Goal: Communication & Community: Answer question/provide support

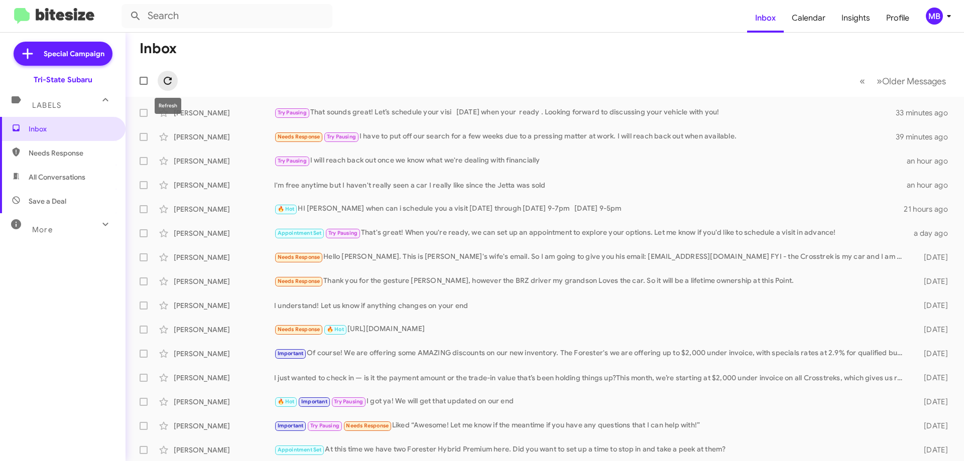
click at [168, 82] on icon at bounding box center [168, 81] width 12 height 12
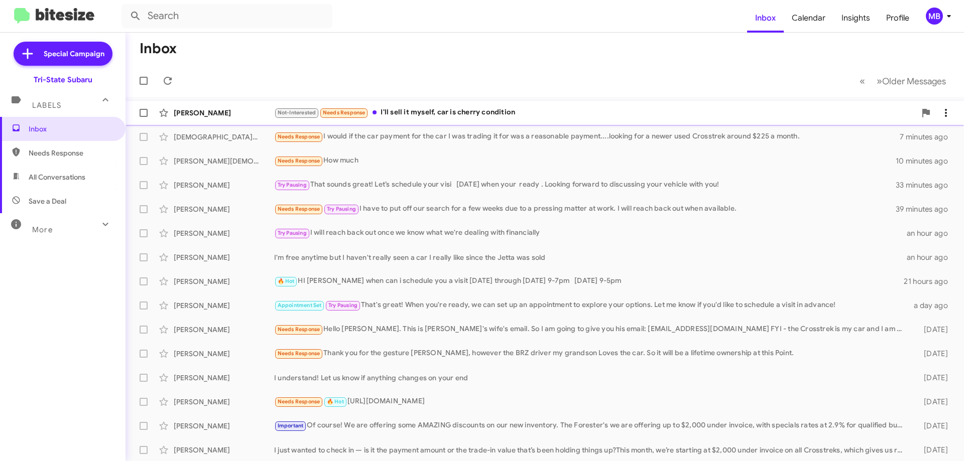
click at [513, 112] on div "Not-Interested Needs Response I'll sell it myself, car is cherry condition" at bounding box center [595, 113] width 642 height 12
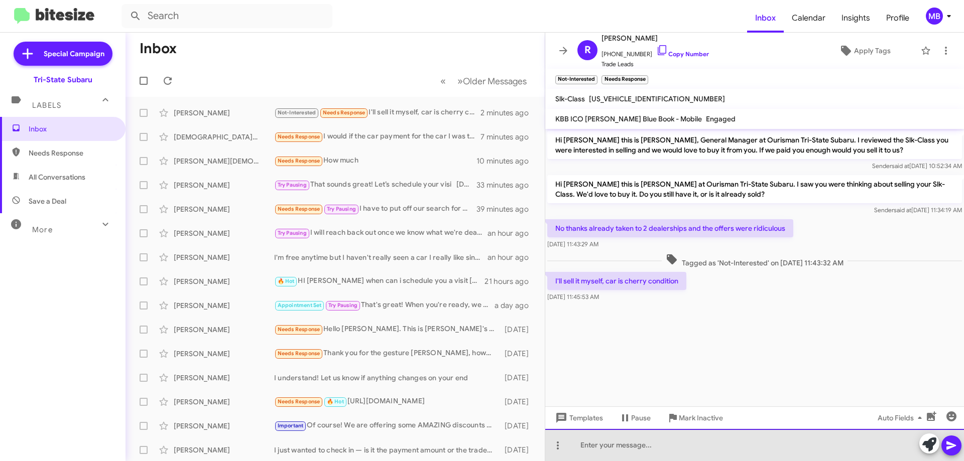
click at [852, 446] on div at bounding box center [754, 445] width 419 height 32
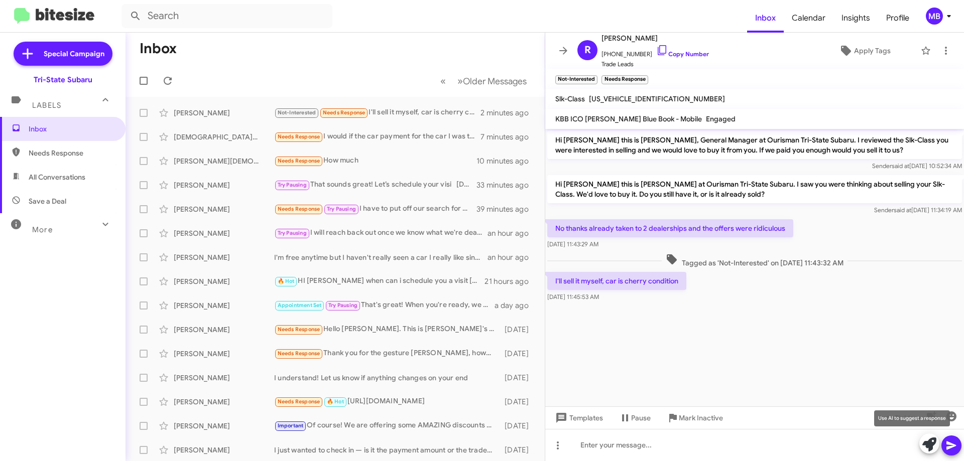
click at [928, 443] on icon at bounding box center [929, 445] width 14 height 14
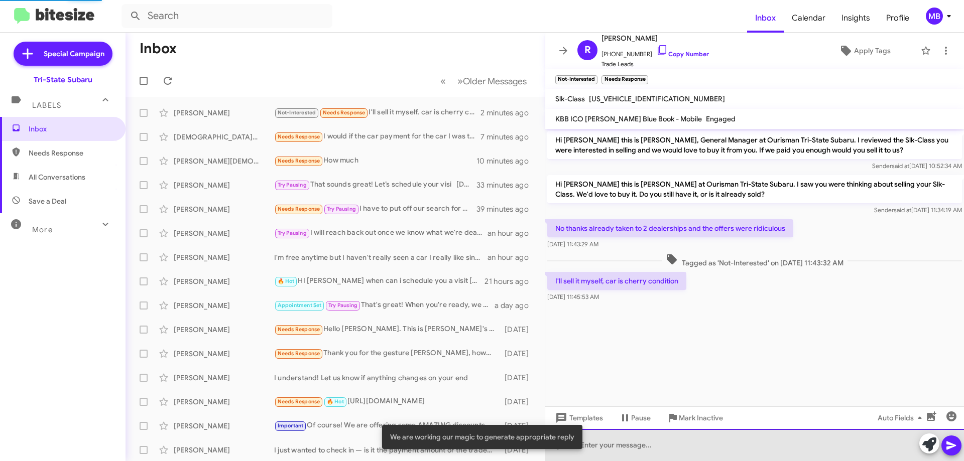
click at [874, 439] on div at bounding box center [754, 445] width 419 height 32
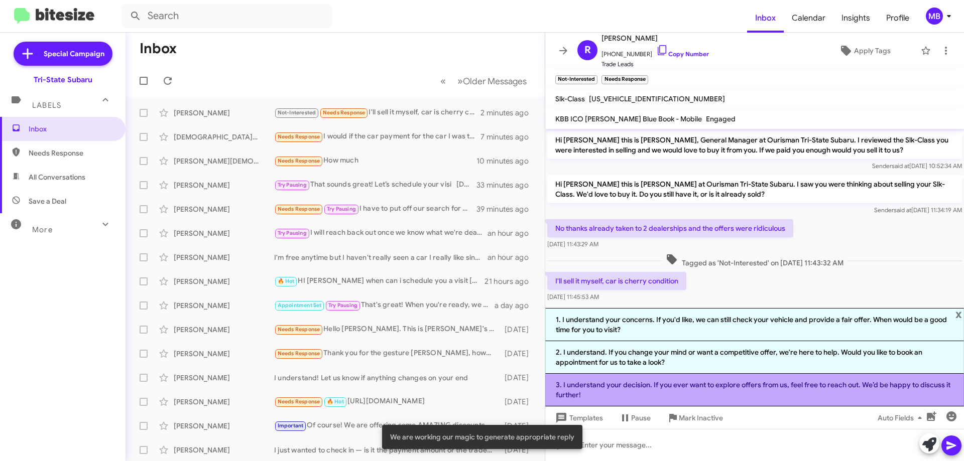
click at [827, 394] on li "3. I understand your decision. If you ever want to explore offers from us, feel…" at bounding box center [754, 390] width 419 height 33
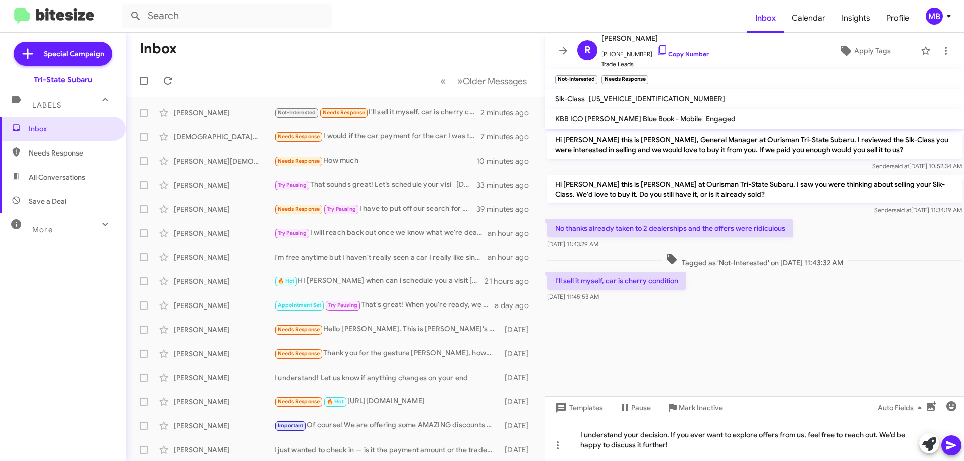
click at [946, 444] on icon at bounding box center [951, 446] width 12 height 12
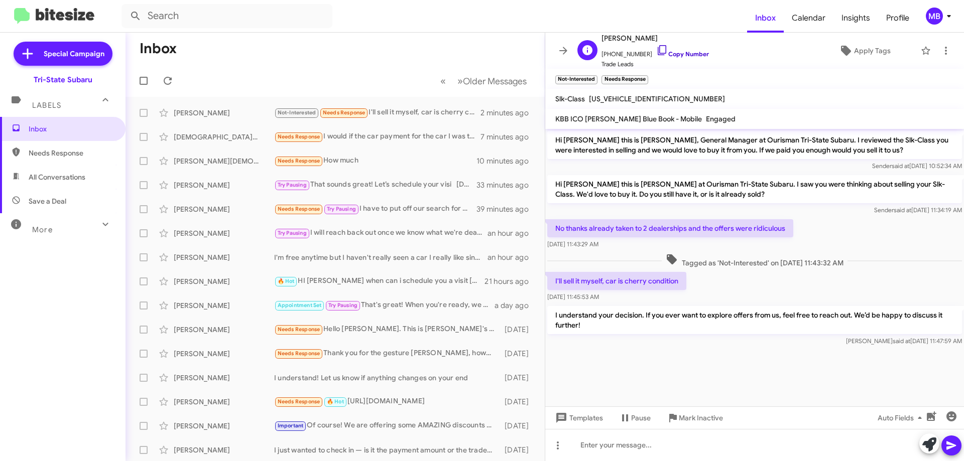
click at [691, 52] on link "Copy Number" at bounding box center [682, 54] width 53 height 8
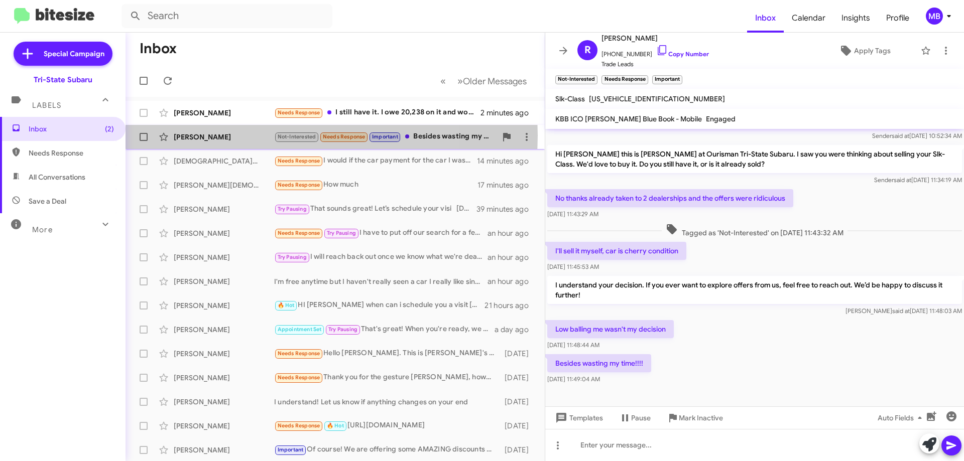
click at [243, 136] on div "[PERSON_NAME]" at bounding box center [224, 137] width 100 height 10
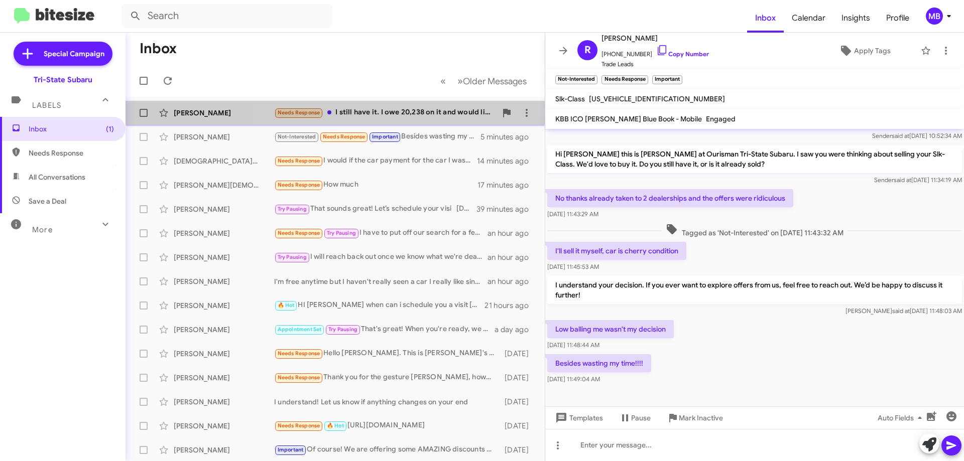
click at [414, 114] on div "Needs Response I still have it. I owe 20,238 on it and would like to get 23,000…" at bounding box center [385, 113] width 222 height 12
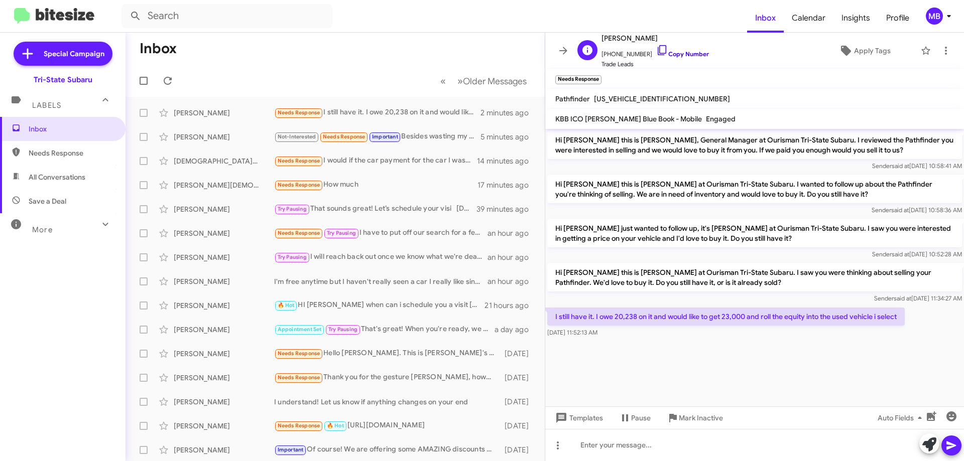
click at [688, 50] on link "Copy Number" at bounding box center [682, 54] width 53 height 8
drag, startPoint x: 906, startPoint y: 316, endPoint x: 550, endPoint y: 310, distance: 355.6
click at [550, 310] on p "I still have it. I owe 20,238 on it and would like to get 23,000 and roll the e…" at bounding box center [726, 317] width 358 height 18
copy p "I still have it. I owe 20,238 on it and would like to get 23,000 and roll the e…"
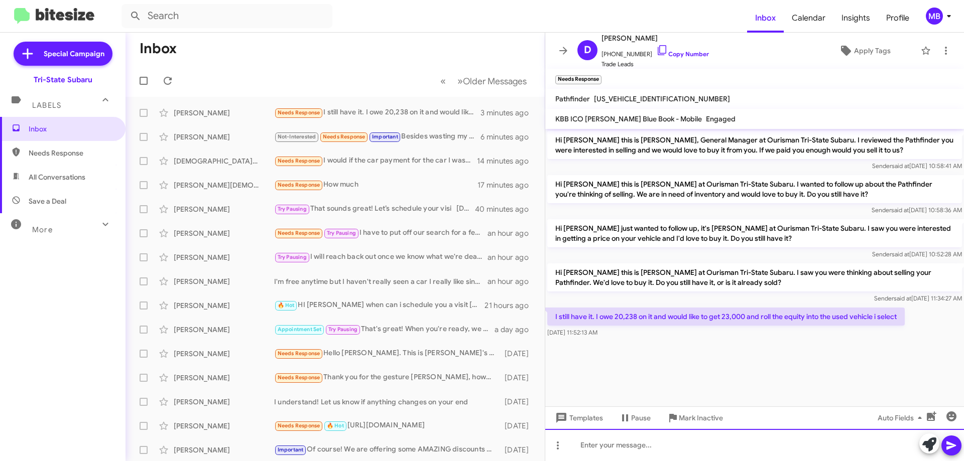
click at [621, 449] on div at bounding box center [754, 445] width 419 height 32
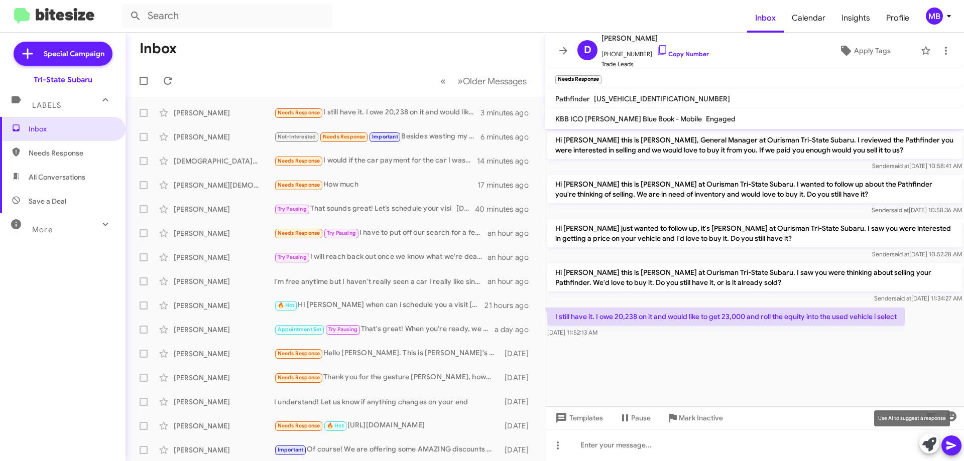
click at [930, 448] on icon at bounding box center [929, 445] width 14 height 14
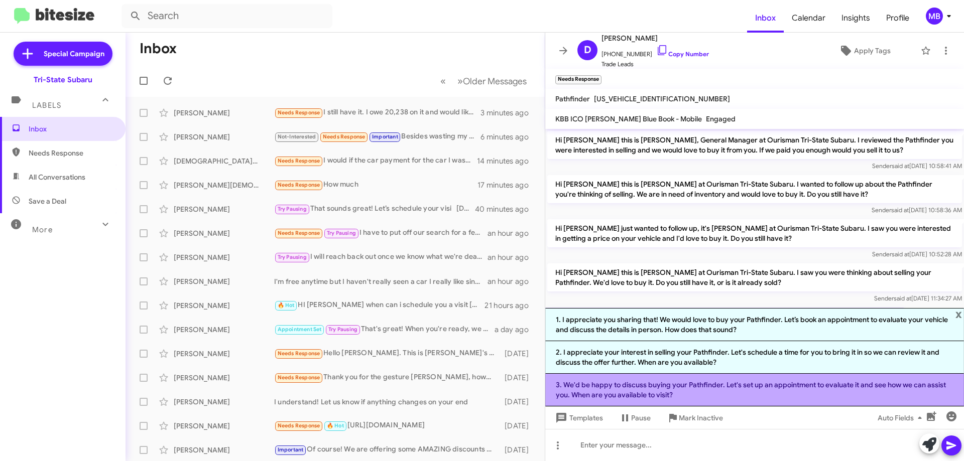
click at [729, 392] on li "3. We'd be happy to discuss buying your Pathfinder. Let's set up an appointment…" at bounding box center [754, 390] width 419 height 33
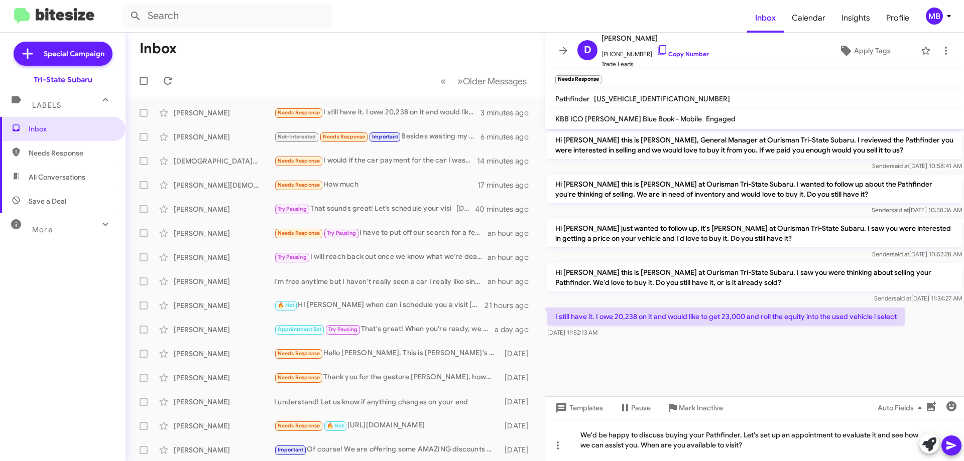
click at [953, 446] on icon at bounding box center [952, 446] width 10 height 9
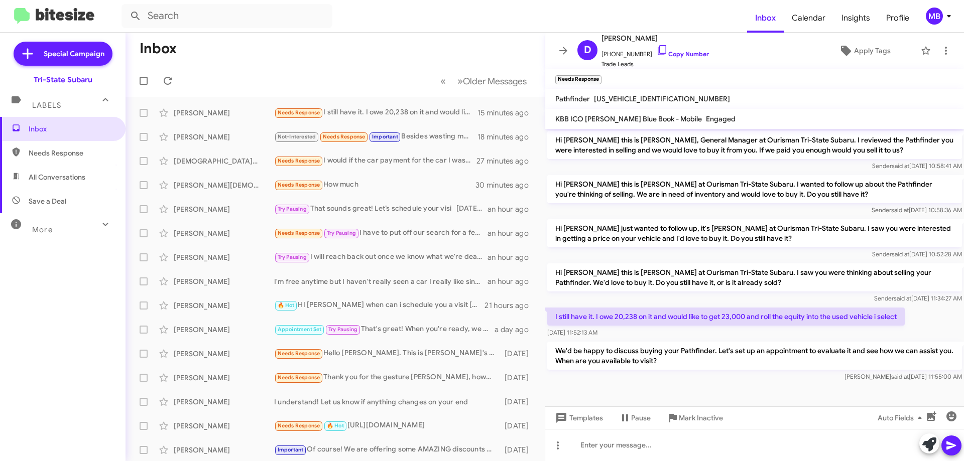
click at [68, 152] on span "Needs Response" at bounding box center [71, 153] width 85 height 10
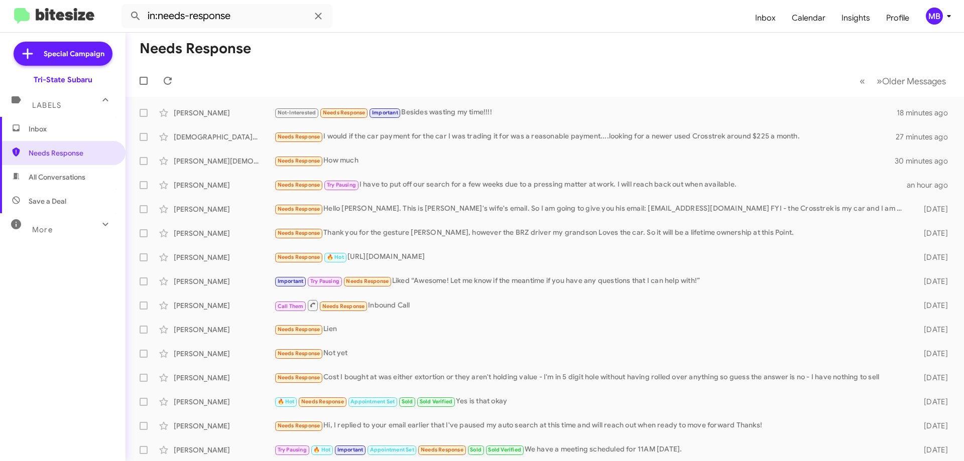
click at [85, 182] on span "All Conversations" at bounding box center [57, 177] width 57 height 10
type input "in:all-conversations"
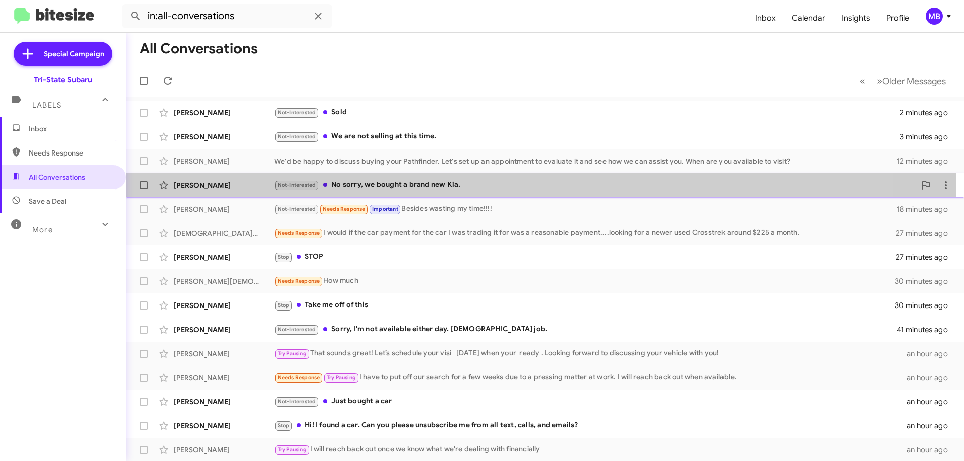
click at [478, 185] on div "Not-Interested No sorry, we bought a brand new Kia." at bounding box center [595, 185] width 642 height 12
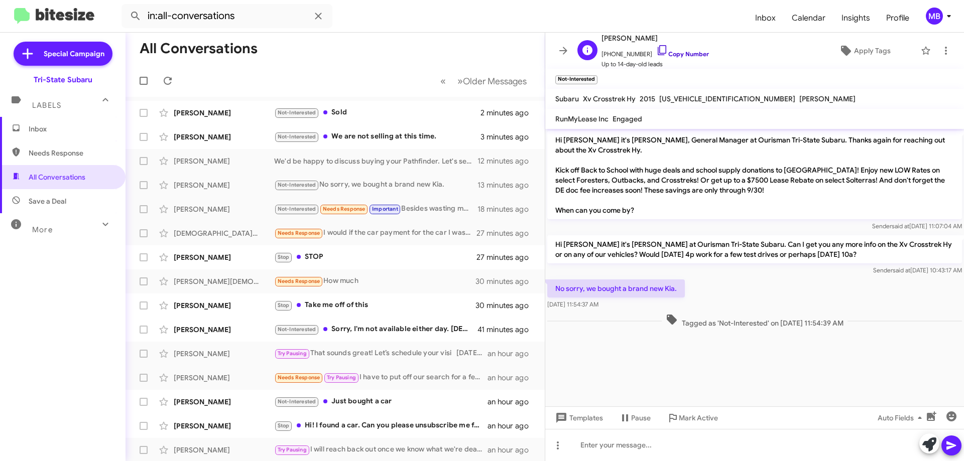
click at [694, 54] on link "Copy Number" at bounding box center [682, 54] width 53 height 8
drag, startPoint x: 870, startPoint y: 326, endPoint x: 553, endPoint y: 281, distance: 320.1
click at [553, 281] on div "Hi [PERSON_NAME] it's [PERSON_NAME], General Manager at Ourisman Tri-State Suba…" at bounding box center [754, 229] width 419 height 201
copy div "No sorry, we bought a brand new Kia. [DATE] 11:54:37 AM Tagged as 'Not-Interest…"
click at [369, 113] on div "Not-Interested Sold" at bounding box center [385, 113] width 222 height 12
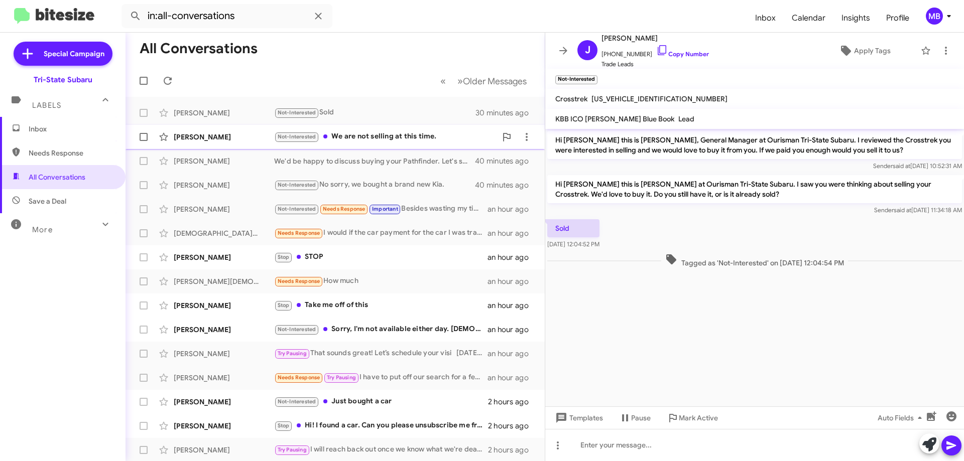
click at [376, 141] on div "Not-Interested We are not selling at this time." at bounding box center [385, 137] width 222 height 12
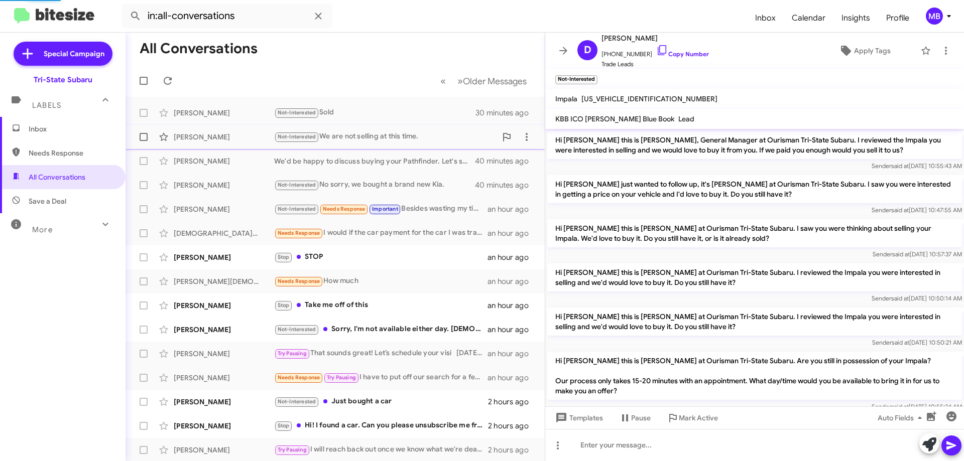
scroll to position [361, 0]
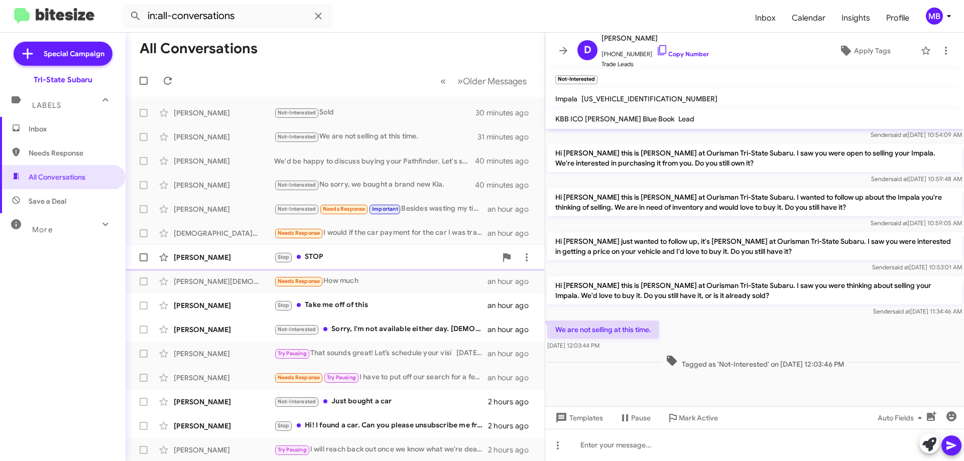
click at [364, 256] on div "Stop STOP" at bounding box center [385, 258] width 222 height 12
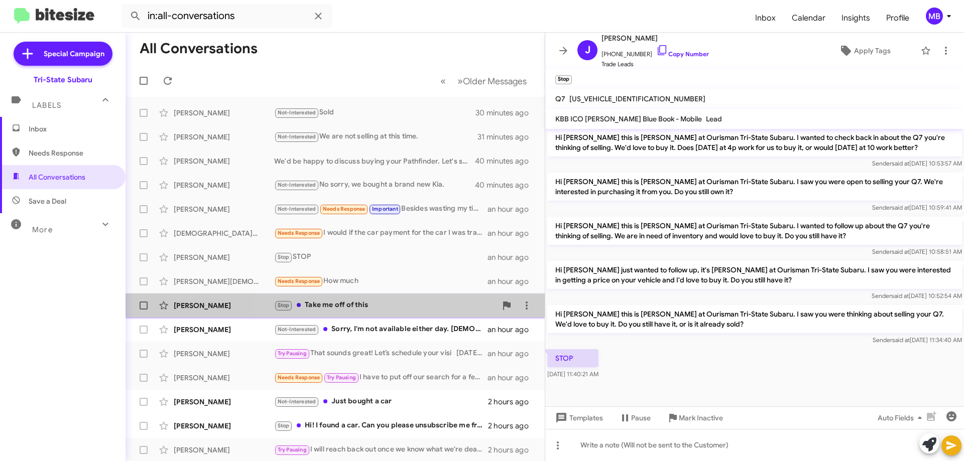
click at [419, 305] on div "Stop Take me off of this" at bounding box center [385, 306] width 222 height 12
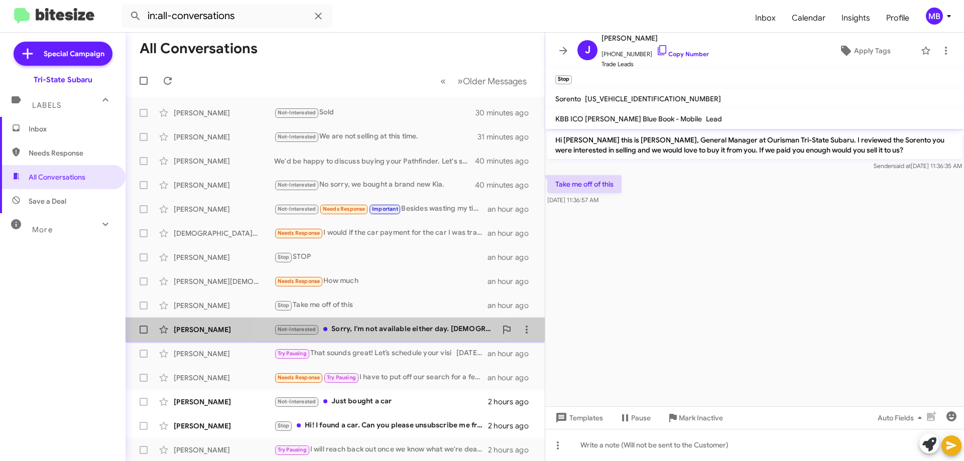
click at [388, 328] on div "Not-Interested Sorry, I'm not available either day. [DEMOGRAPHIC_DATA] job." at bounding box center [385, 330] width 222 height 12
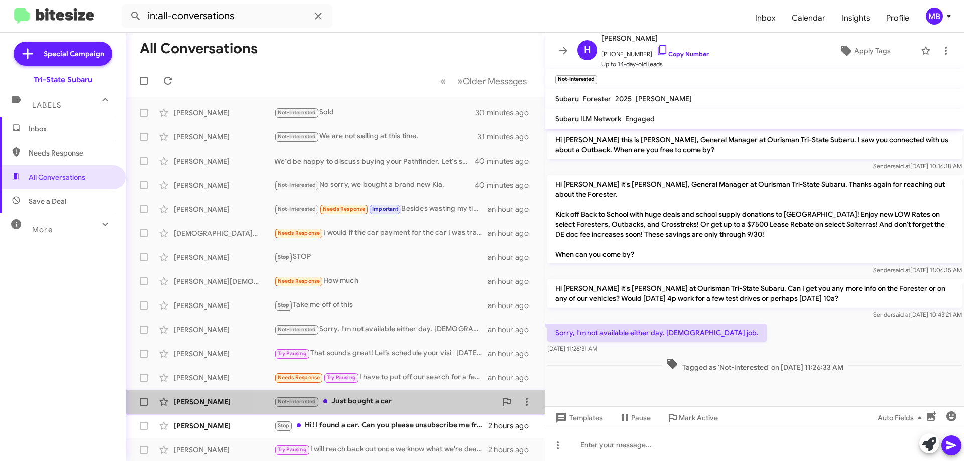
click at [436, 409] on div "[PERSON_NAME] Not-Interested Just bought a car 2 hours ago" at bounding box center [335, 402] width 403 height 20
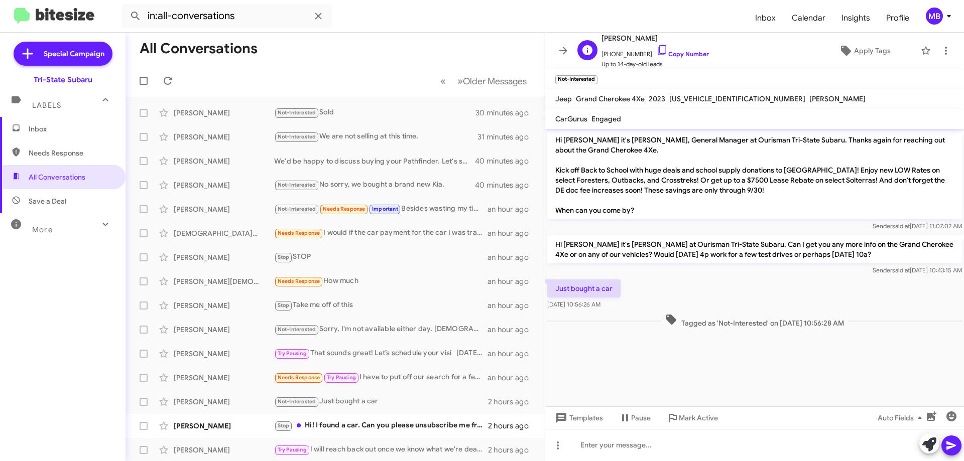
click at [685, 49] on span "[PHONE_NUMBER] Copy Number" at bounding box center [655, 51] width 107 height 15
click at [683, 51] on span "[PHONE_NUMBER] Copy Number" at bounding box center [655, 51] width 107 height 15
click at [689, 54] on link "Copy Number" at bounding box center [682, 54] width 53 height 8
drag, startPoint x: 882, startPoint y: 326, endPoint x: 567, endPoint y: 283, distance: 318.3
click at [564, 284] on div "Hi [PERSON_NAME] it's [PERSON_NAME], General Manager at Ourisman Tri-State Suba…" at bounding box center [754, 229] width 419 height 201
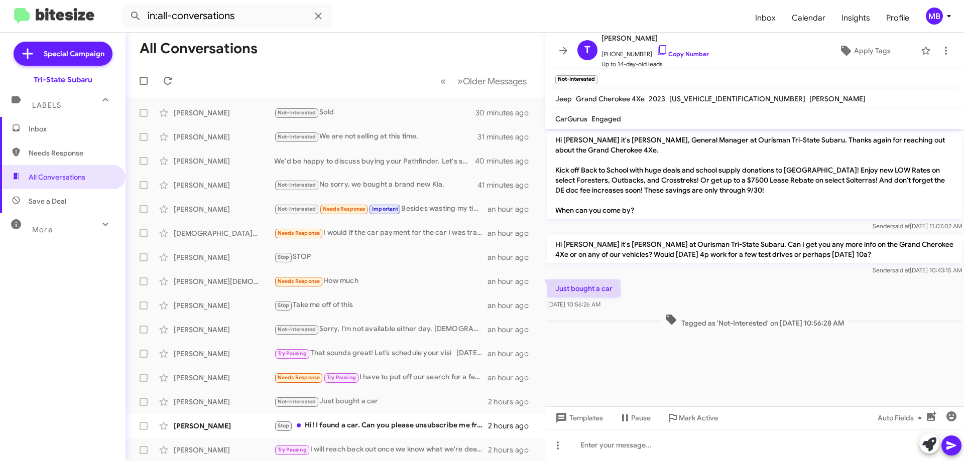
copy div "st bought a car [DATE] 10:56:26 AM Tagged as 'Not-Interested' on [DATE] 10:56:2…"
click at [72, 132] on span "Inbox" at bounding box center [71, 129] width 85 height 10
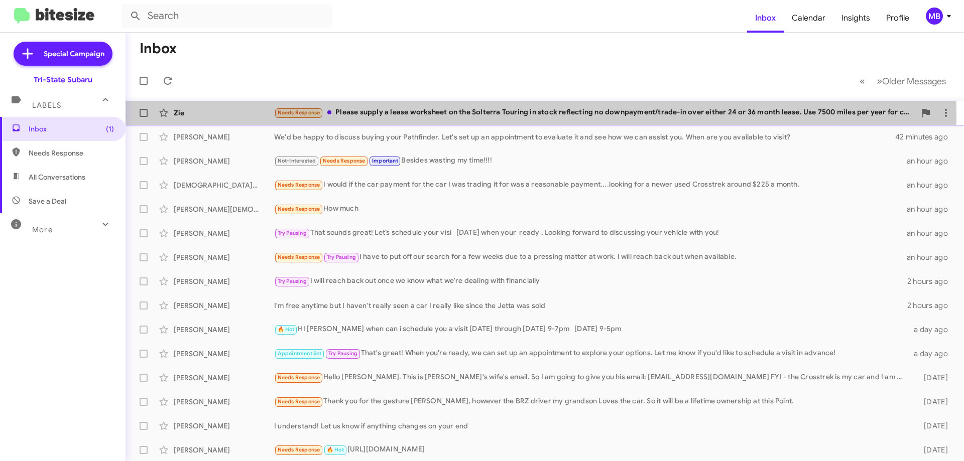
click at [389, 115] on div "Needs Response Please supply a lease worksheet on the Solterra Touring in stock…" at bounding box center [595, 113] width 642 height 12
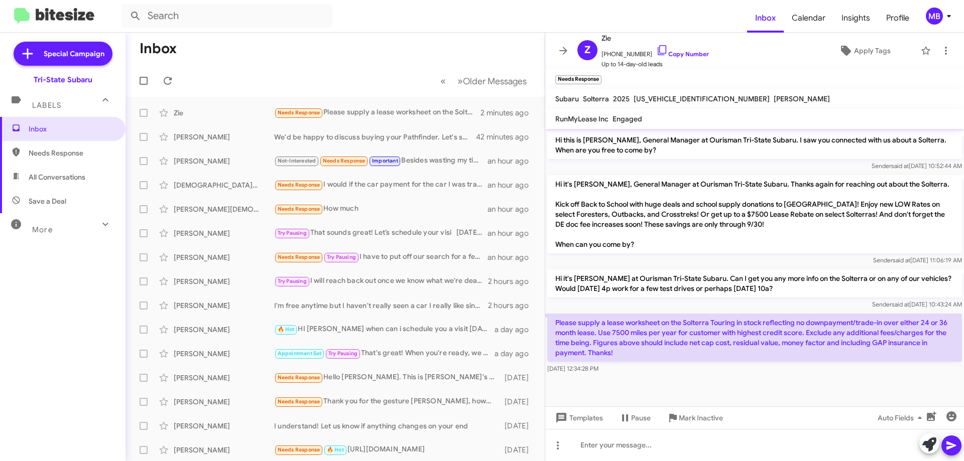
click at [774, 100] on span "[PERSON_NAME]" at bounding box center [802, 98] width 56 height 9
click at [674, 52] on link "Copy Number" at bounding box center [682, 54] width 53 height 8
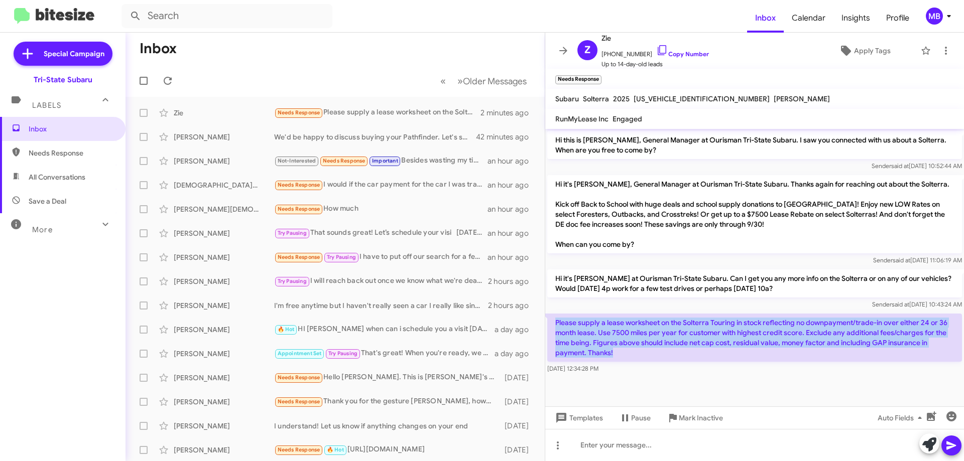
drag, startPoint x: 601, startPoint y: 353, endPoint x: 556, endPoint y: 319, distance: 56.5
click at [556, 319] on p "Please supply a lease worksheet on the Solterra Touring in stock reflecting no …" at bounding box center [754, 338] width 415 height 48
copy p "Please supply a lease worksheet on the Solterra Touring in stock reflecting no …"
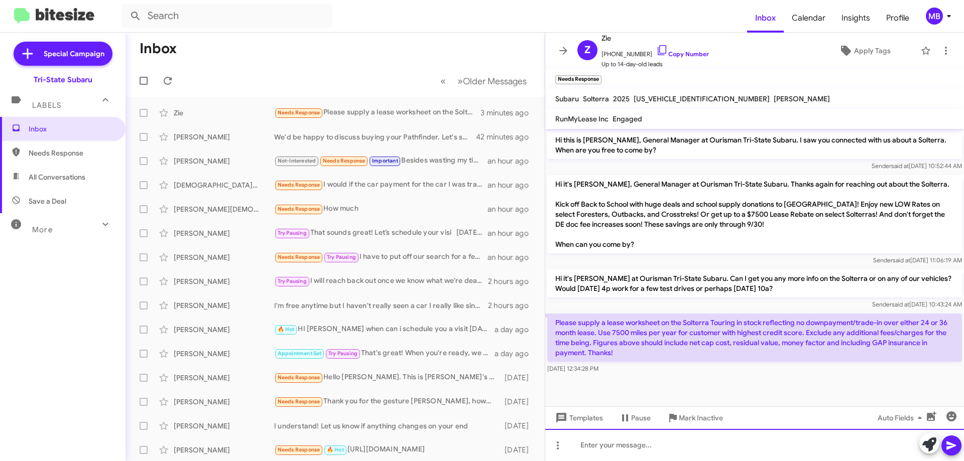
click at [679, 453] on div at bounding box center [754, 445] width 419 height 32
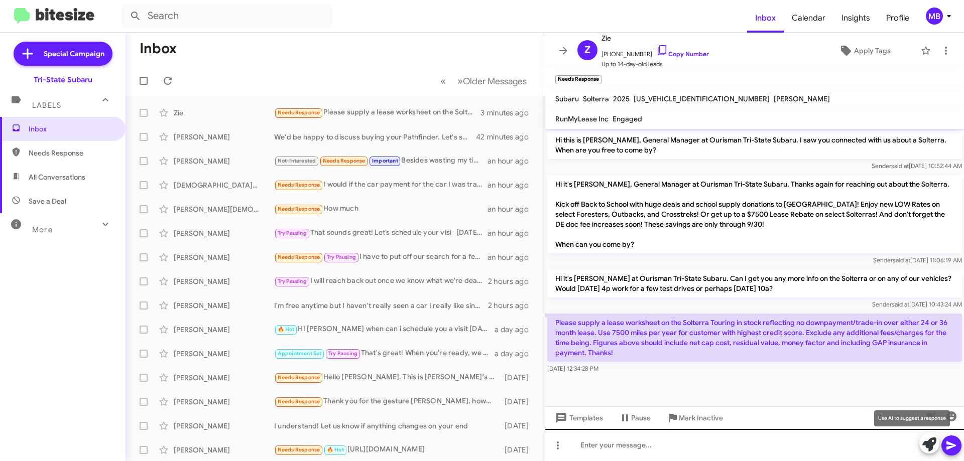
drag, startPoint x: 926, startPoint y: 444, endPoint x: 902, endPoint y: 442, distance: 24.2
click at [926, 444] on icon at bounding box center [929, 445] width 14 height 14
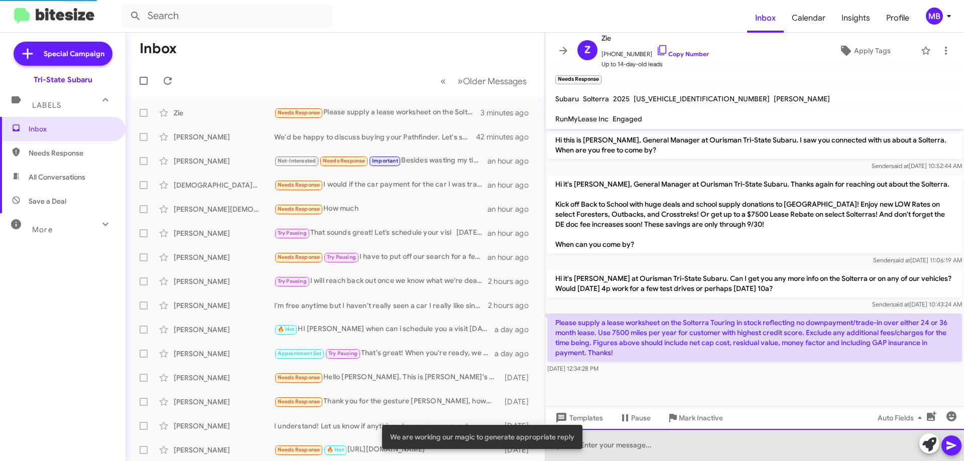
click at [849, 442] on div at bounding box center [754, 445] width 419 height 32
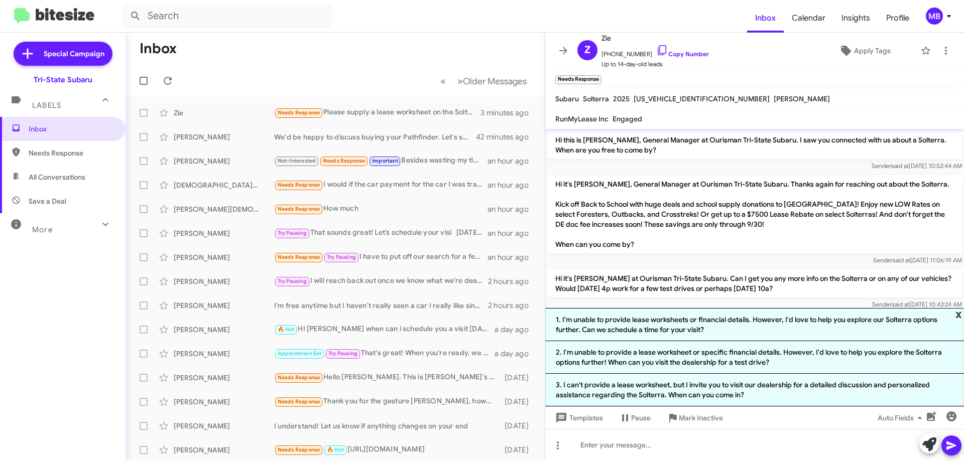
click at [962, 316] on span "x" at bounding box center [959, 314] width 7 height 12
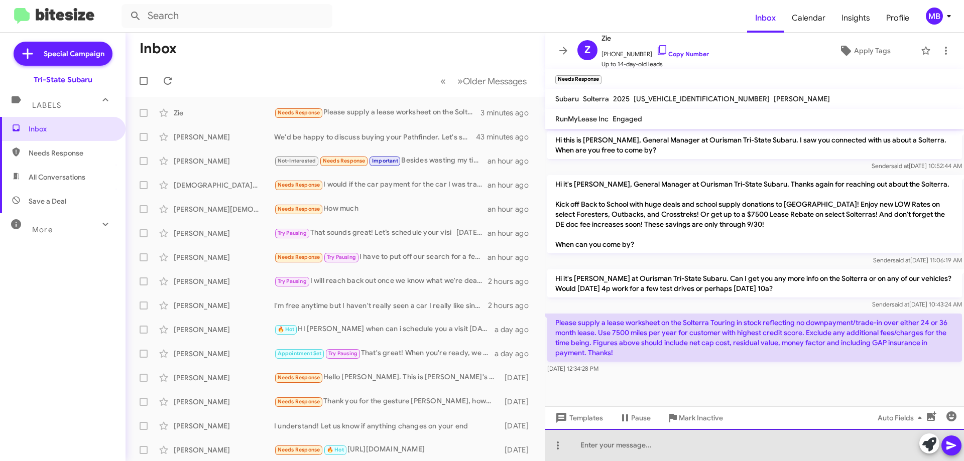
click at [680, 451] on div at bounding box center [754, 445] width 419 height 32
click at [609, 441] on div "I will get that sent over" at bounding box center [754, 445] width 419 height 32
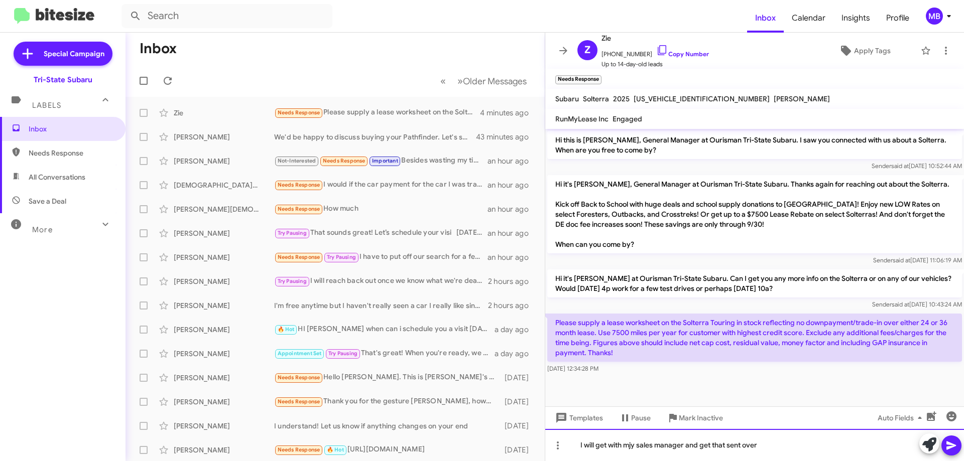
click at [633, 447] on div "I will get with mjy sales manager and get that sent over" at bounding box center [754, 445] width 419 height 32
click at [778, 444] on div "I will get with my sales manager and get that sent over" at bounding box center [754, 445] width 419 height 32
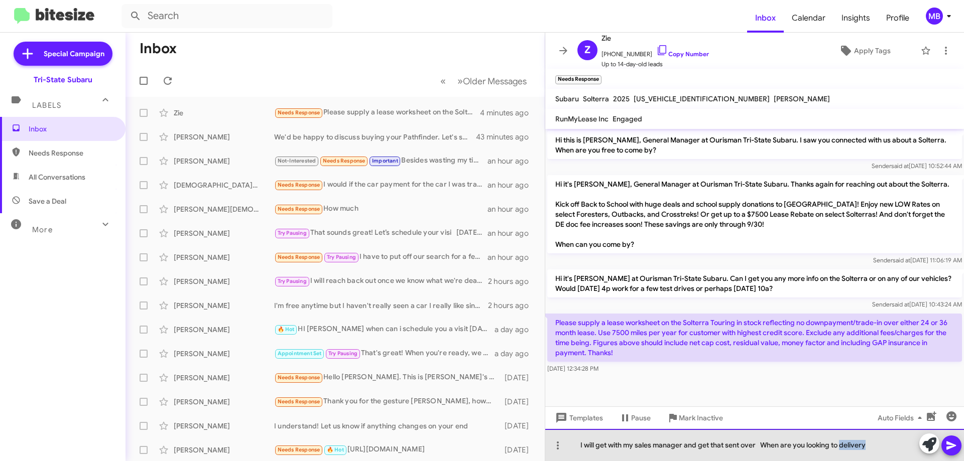
drag, startPoint x: 863, startPoint y: 445, endPoint x: 842, endPoint y: 459, distance: 25.8
click at [840, 445] on div "I will get with my sales manager and get that sent over When are you looking to…" at bounding box center [754, 445] width 419 height 32
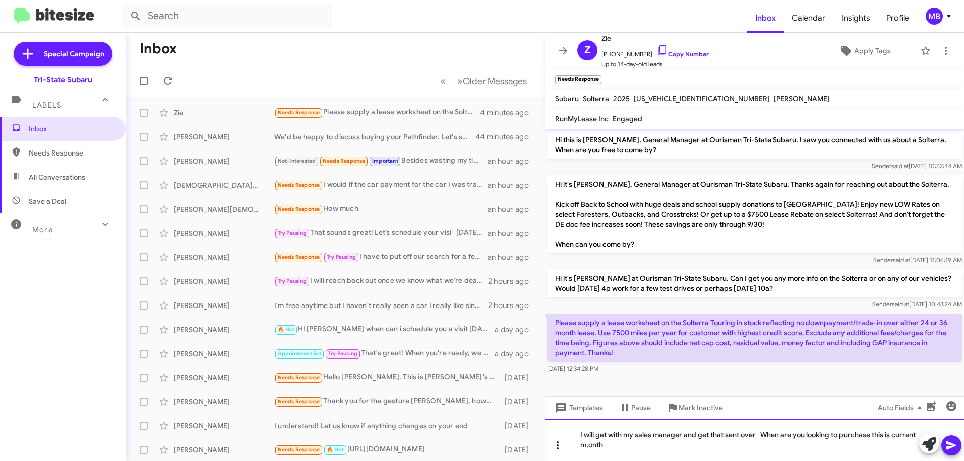
drag, startPoint x: 611, startPoint y: 445, endPoint x: 567, endPoint y: 443, distance: 43.8
click at [567, 443] on div "I will get with my sales manager and get that sent over When are you looking to…" at bounding box center [754, 440] width 419 height 42
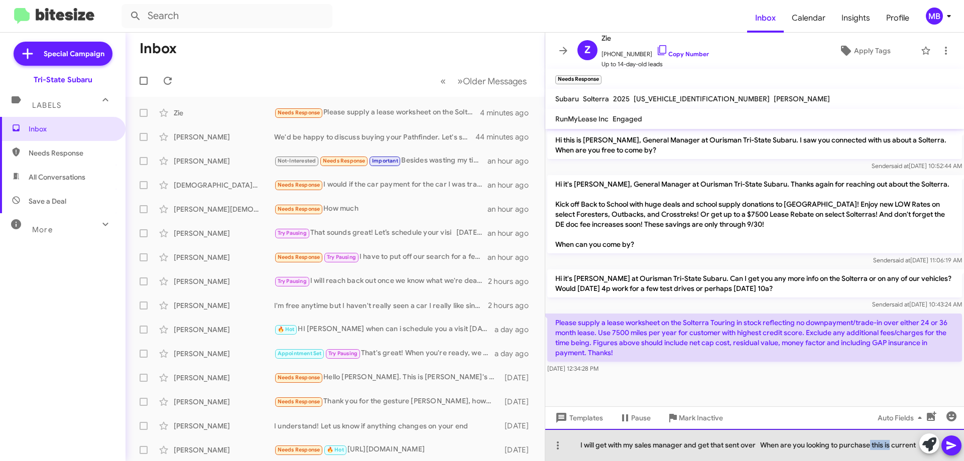
drag, startPoint x: 893, startPoint y: 434, endPoint x: 873, endPoint y: 434, distance: 20.6
click at [872, 434] on div "I will get with my sales manager and get that sent over When are you looking to…" at bounding box center [754, 445] width 419 height 32
drag, startPoint x: 884, startPoint y: 454, endPoint x: 873, endPoint y: 450, distance: 11.8
click at [873, 450] on div "I will get with my sales manager and get that sent over When are you looking to…" at bounding box center [754, 445] width 419 height 32
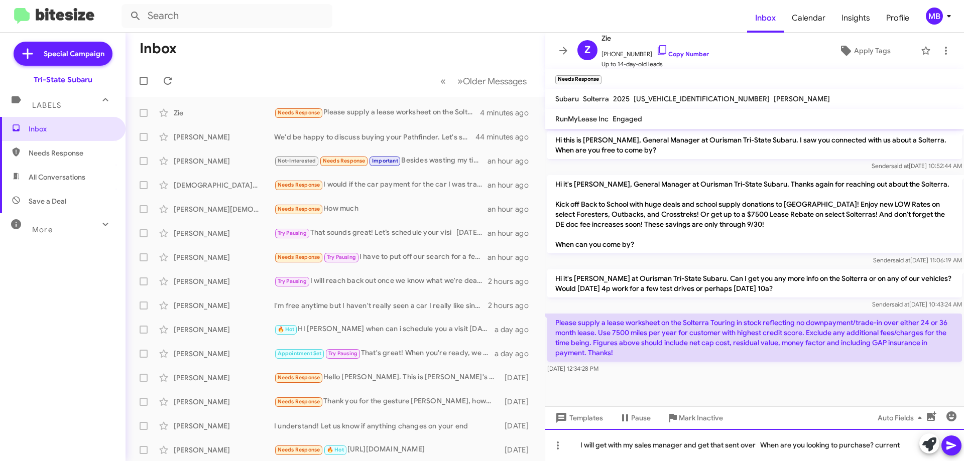
click at [901, 444] on div "I will get with my sales manager and get that sent over When are you looking to…" at bounding box center [754, 445] width 419 height 32
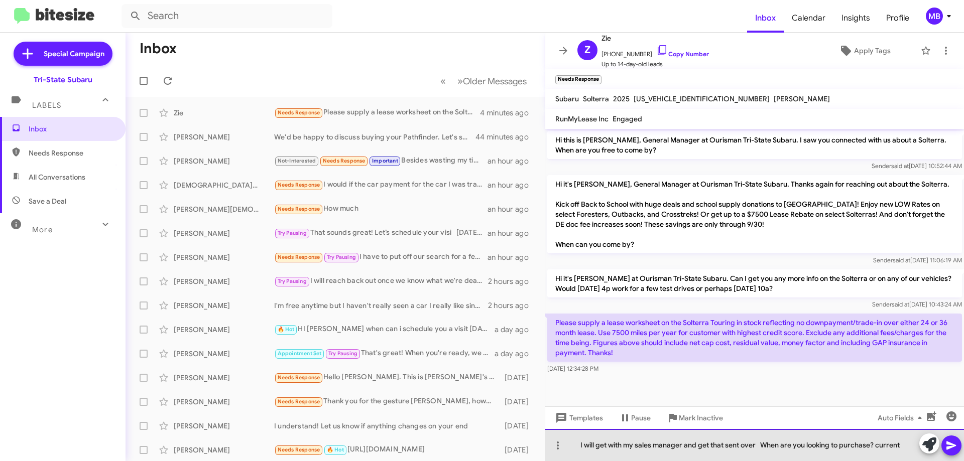
drag, startPoint x: 906, startPoint y: 446, endPoint x: 877, endPoint y: 448, distance: 28.7
click at [877, 448] on div "I will get with my sales manager and get that sent over When are you looking to…" at bounding box center [754, 445] width 419 height 32
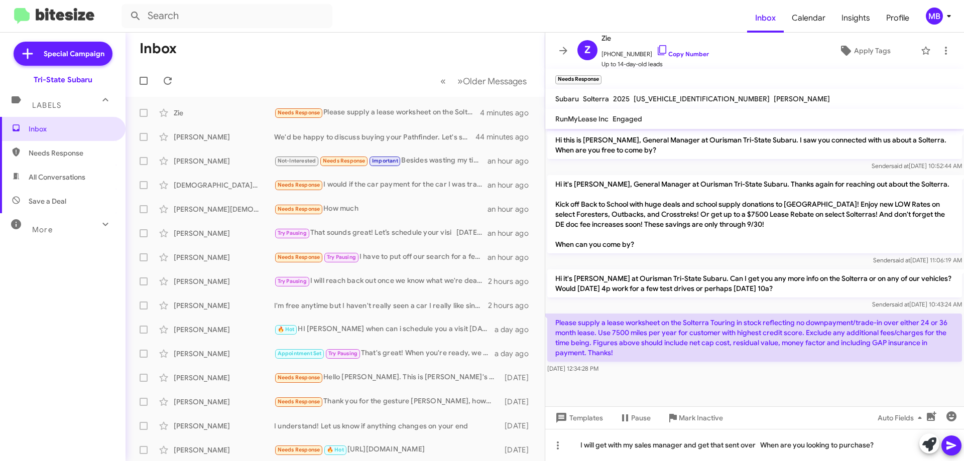
click at [949, 446] on icon at bounding box center [951, 446] width 12 height 12
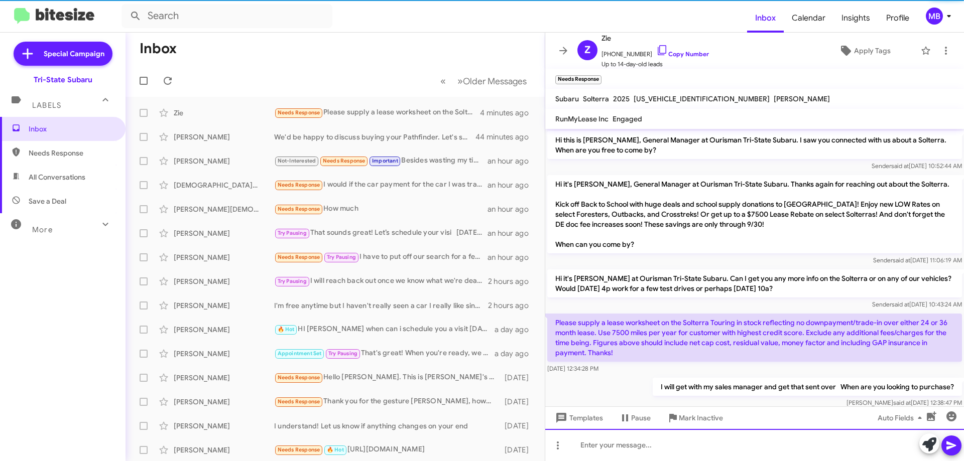
scroll to position [16, 0]
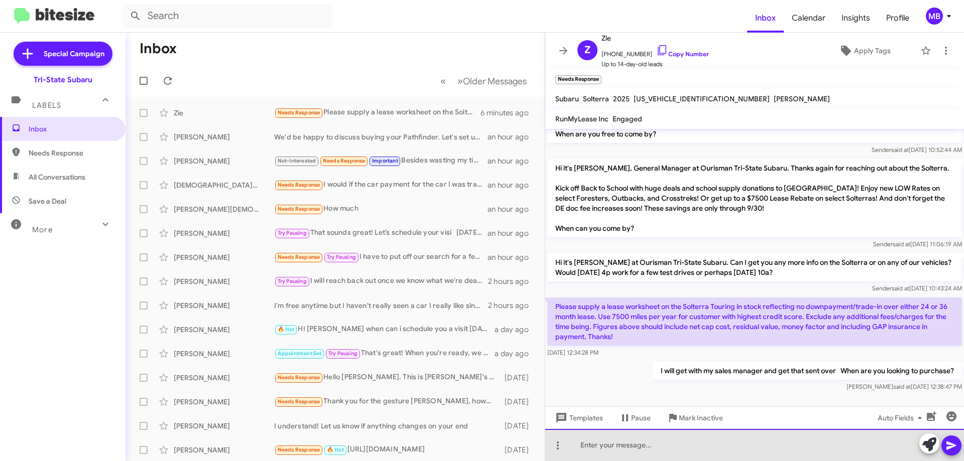
click at [639, 457] on div at bounding box center [754, 445] width 419 height 32
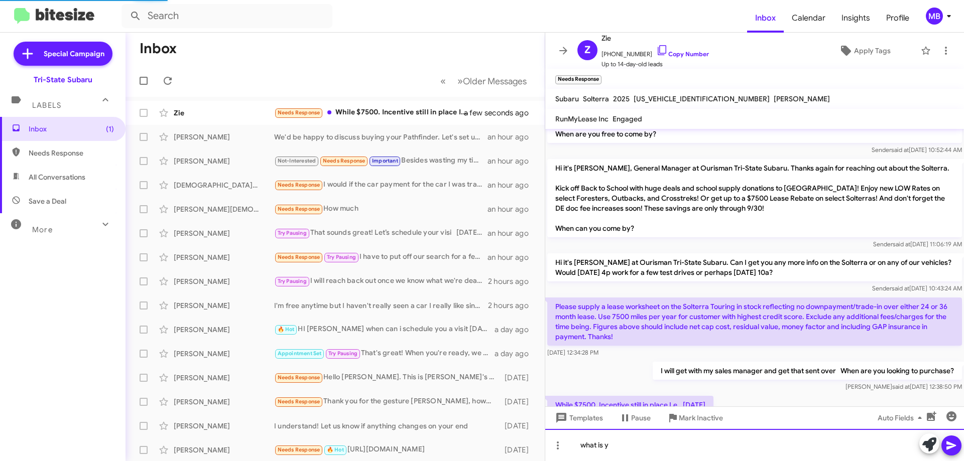
scroll to position [53, 0]
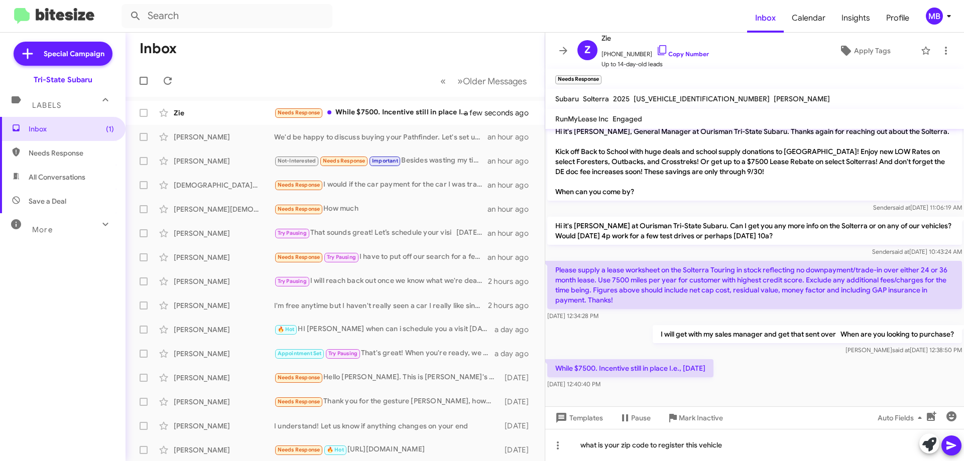
click at [944, 445] on button at bounding box center [951, 446] width 20 height 20
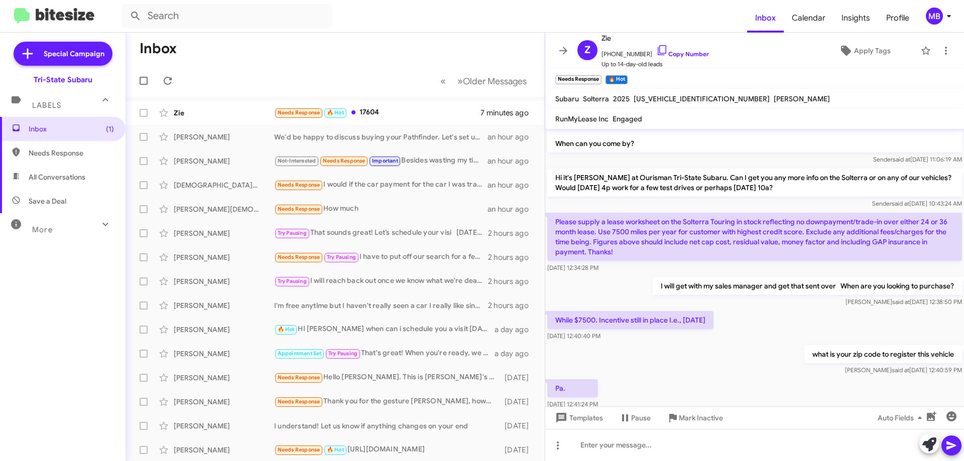
scroll to position [163, 0]
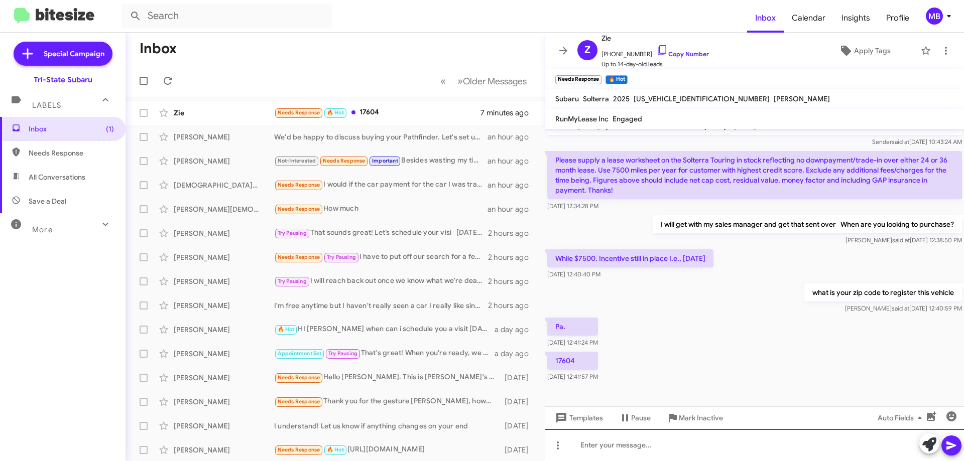
click at [636, 446] on div at bounding box center [754, 445] width 419 height 32
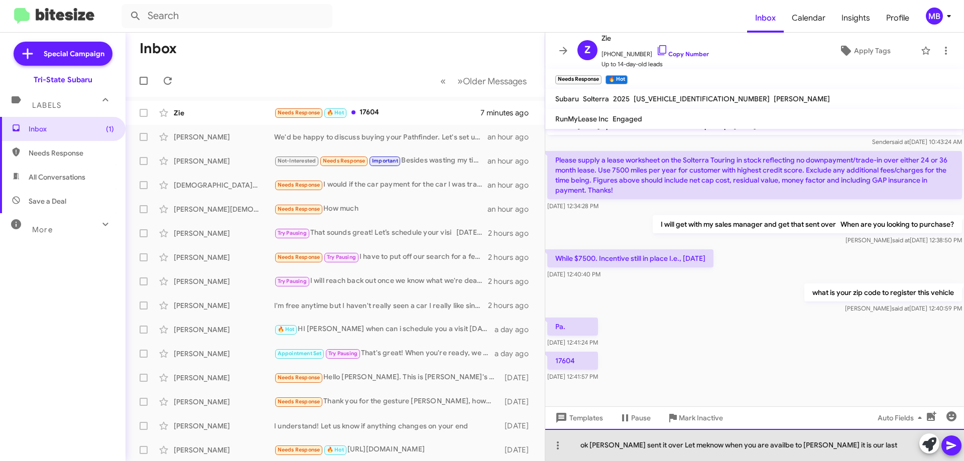
click at [748, 444] on div "ok [PERSON_NAME] sent it over Let meknow when you are availbe to [PERSON_NAME] …" at bounding box center [754, 445] width 419 height 32
click at [854, 445] on div "ok [PERSON_NAME] sent it over Let me know when you are available to schedule it…" at bounding box center [754, 445] width 419 height 32
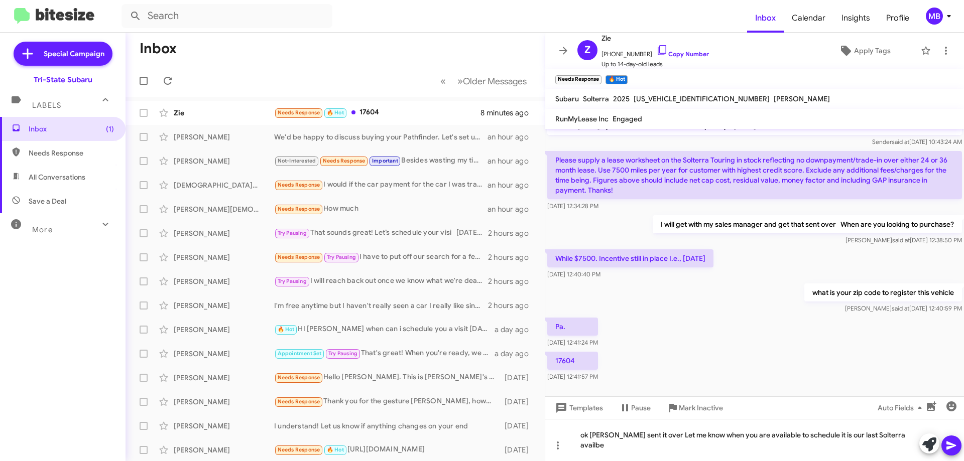
drag, startPoint x: 858, startPoint y: 443, endPoint x: 686, endPoint y: 360, distance: 191.1
click at [685, 360] on div "17604 [DATE] 12:41:57 PM" at bounding box center [754, 367] width 419 height 34
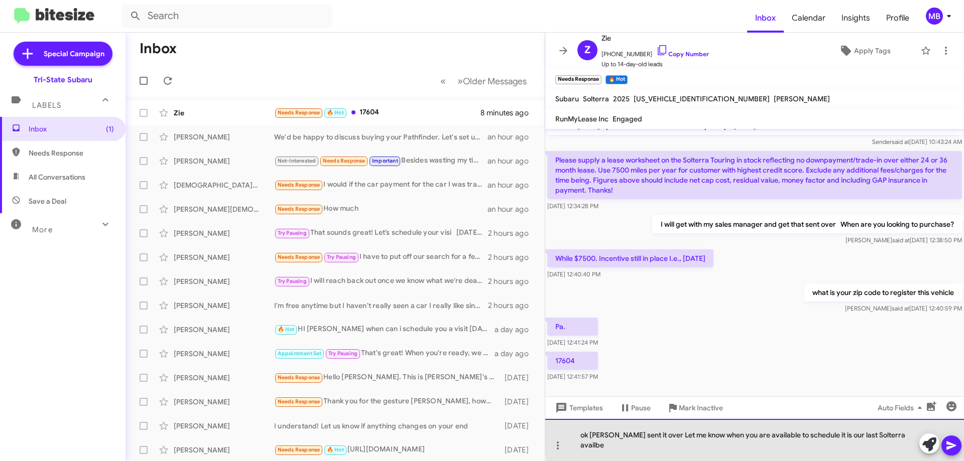
click at [885, 444] on div "ok [PERSON_NAME] sent it over Let me know when you are available to schedule it…" at bounding box center [754, 440] width 419 height 42
drag, startPoint x: 907, startPoint y: 441, endPoint x: 868, endPoint y: 449, distance: 40.5
click at [868, 449] on div "ok [PERSON_NAME] sent it over Let me know when you are available to schedule it…" at bounding box center [754, 440] width 419 height 42
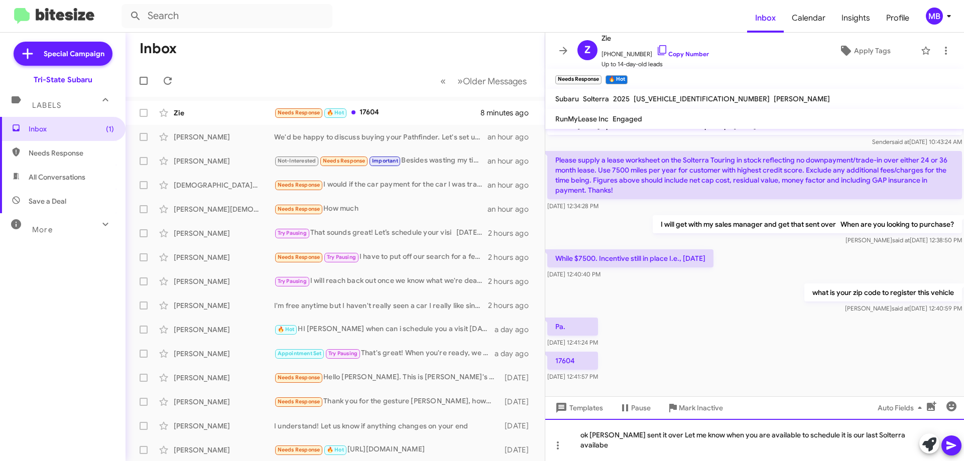
drag, startPoint x: 903, startPoint y: 444, endPoint x: 889, endPoint y: 446, distance: 14.8
click at [951, 445] on icon at bounding box center [952, 446] width 10 height 9
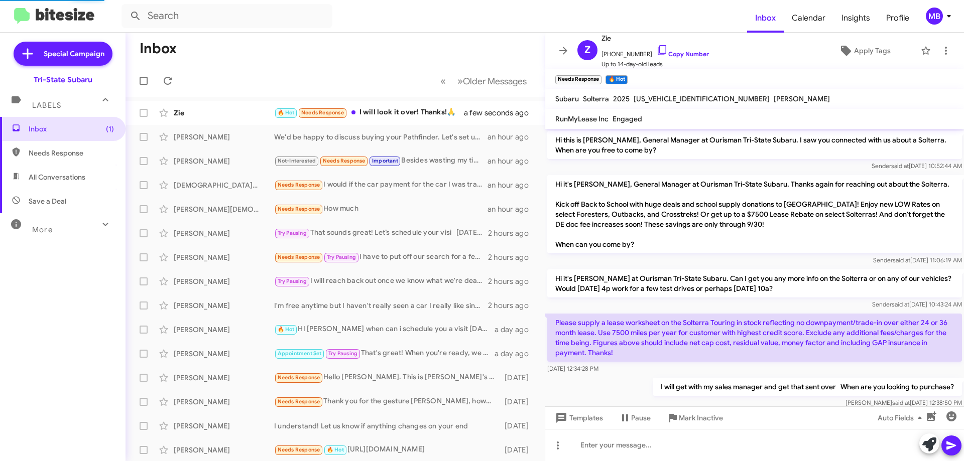
scroll to position [236, 0]
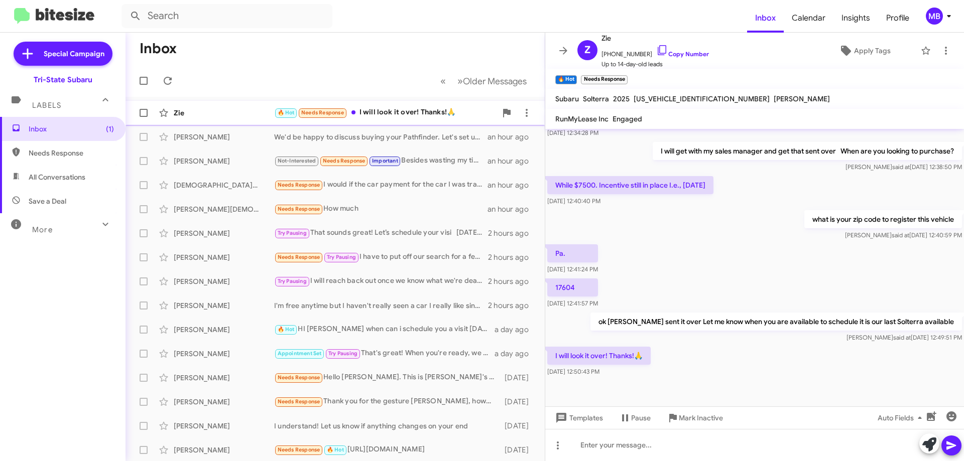
click at [364, 118] on div "🔥 Hot Needs Response I will look it over! Thanks!🙏" at bounding box center [385, 113] width 222 height 12
click at [78, 157] on span "Needs Response" at bounding box center [71, 153] width 85 height 10
type input "in:needs-response"
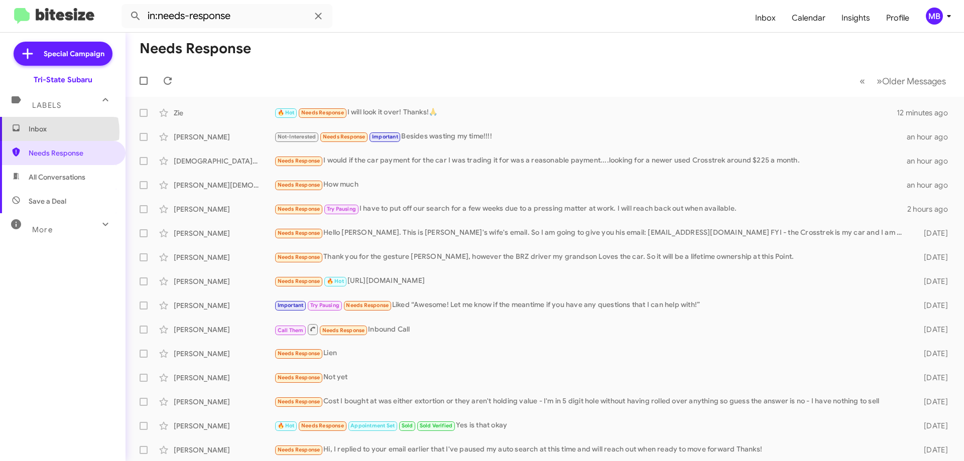
click at [51, 132] on span "Inbox" at bounding box center [71, 129] width 85 height 10
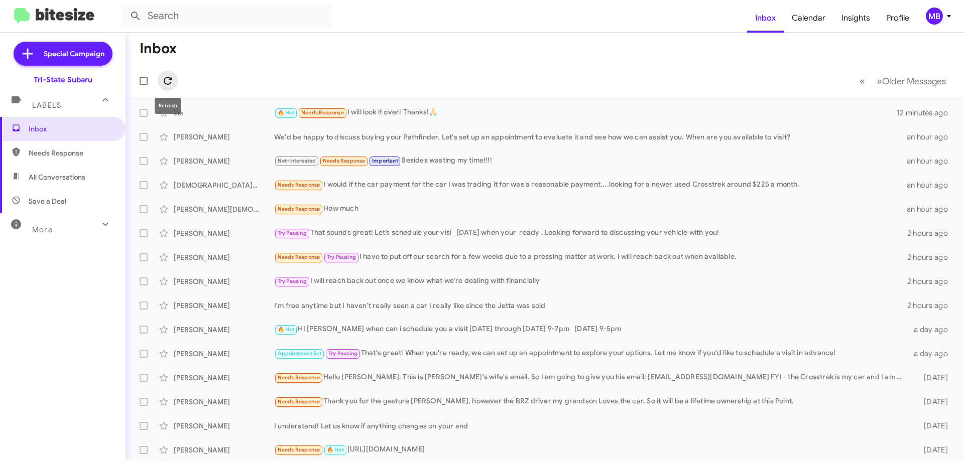
click at [167, 77] on icon at bounding box center [168, 81] width 12 height 12
click at [88, 155] on span "Needs Response" at bounding box center [71, 153] width 85 height 10
type input "in:needs-response"
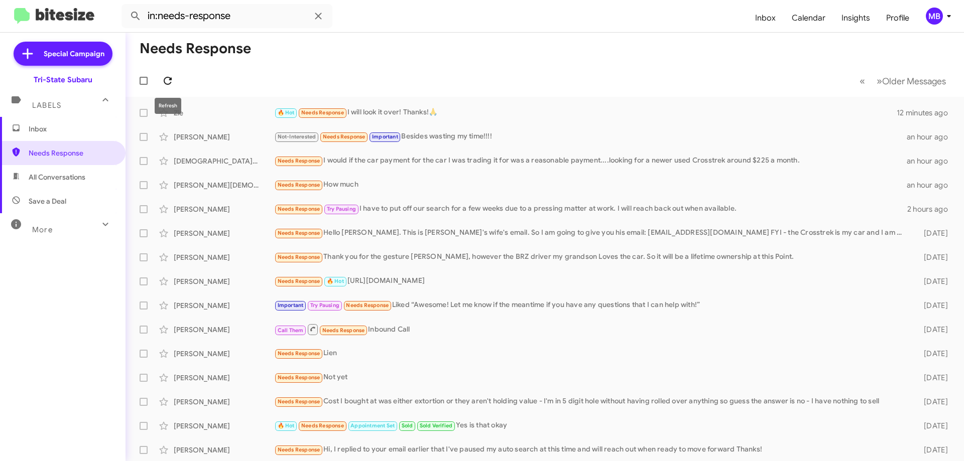
click at [170, 81] on icon at bounding box center [168, 81] width 12 height 12
click at [83, 128] on span "Inbox" at bounding box center [71, 129] width 85 height 10
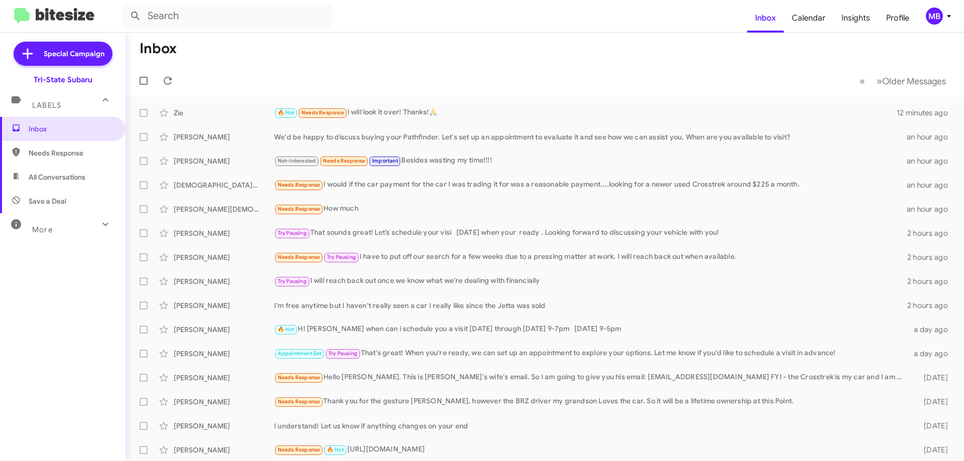
click at [84, 174] on span "All Conversations" at bounding box center [57, 177] width 57 height 10
type input "in:all-conversations"
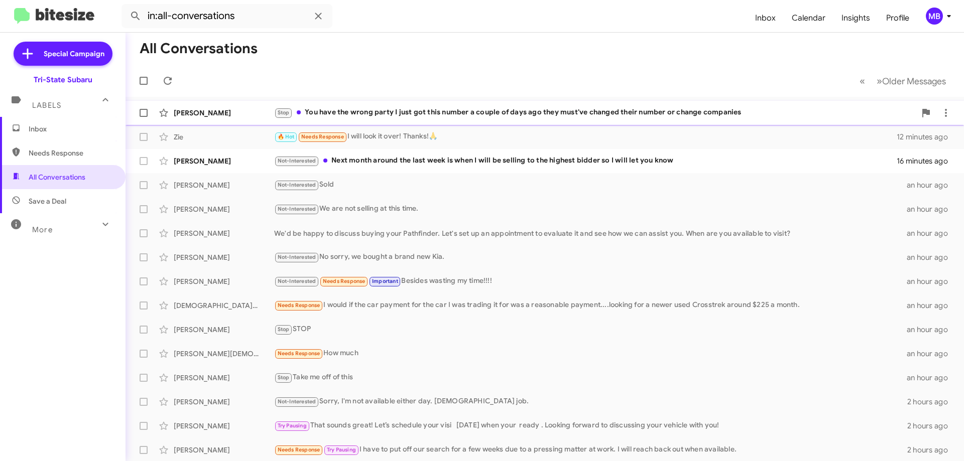
click at [488, 113] on div "Stop You have the wrong party I just got this number a couple of days ago they …" at bounding box center [595, 113] width 642 height 12
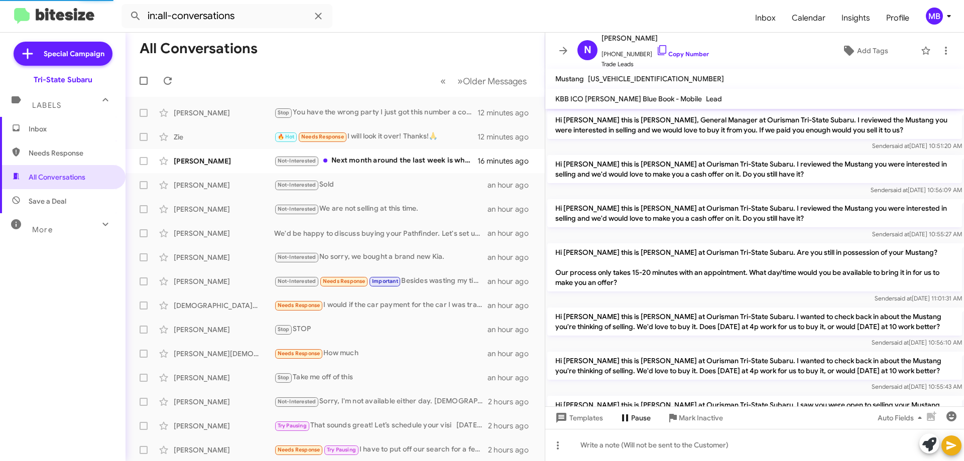
scroll to position [236, 0]
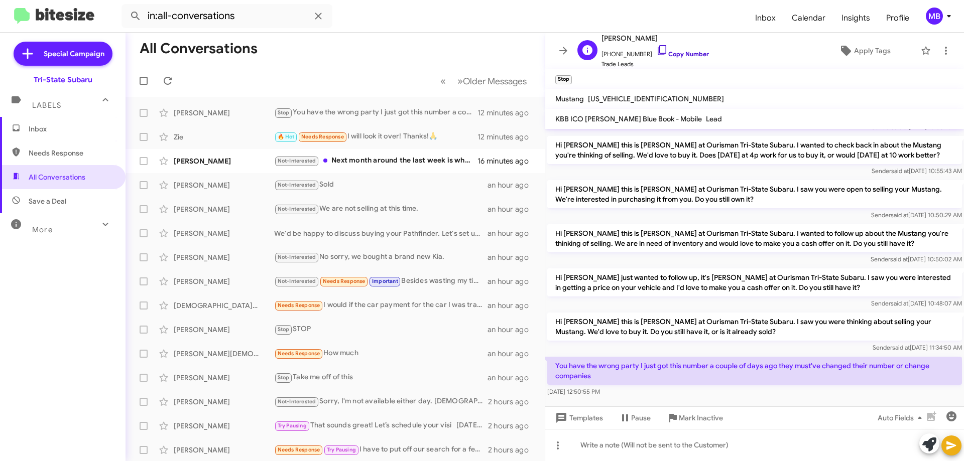
click at [689, 53] on link "Copy Number" at bounding box center [682, 54] width 53 height 8
click at [934, 413] on icon at bounding box center [933, 413] width 5 height 5
click at [680, 52] on link "Copy Number" at bounding box center [682, 54] width 53 height 8
drag, startPoint x: 602, startPoint y: 380, endPoint x: 579, endPoint y: 370, distance: 24.9
click at [550, 362] on p "You have the wrong party I just got this number a couple of days ago they must'…" at bounding box center [754, 371] width 415 height 28
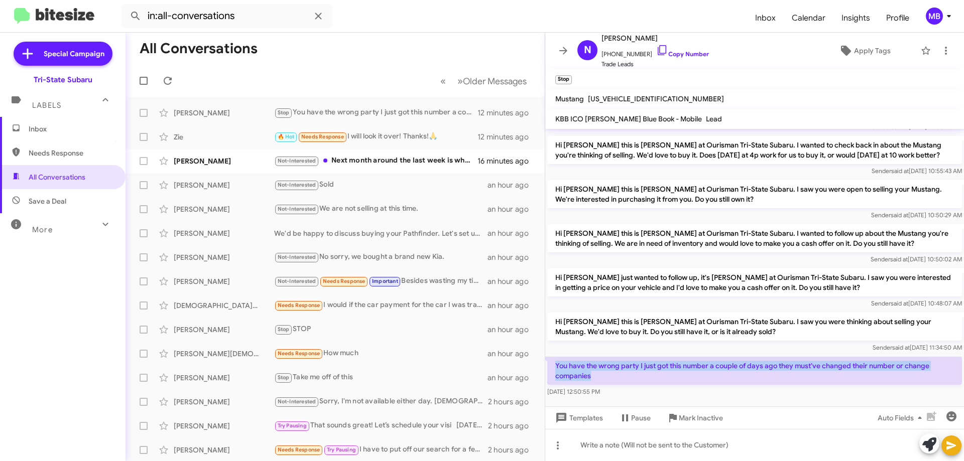
copy p "You have the wrong party I just got this number a couple of days ago they must'…"
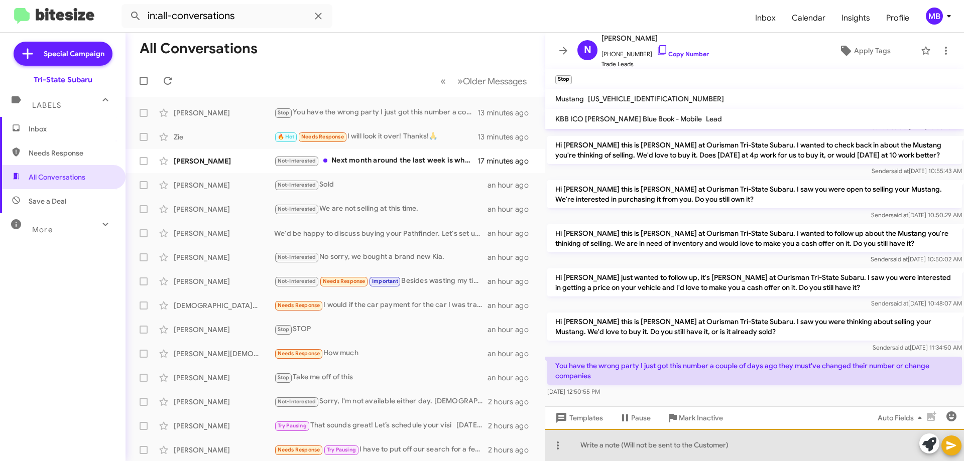
click at [695, 447] on div at bounding box center [754, 445] width 419 height 32
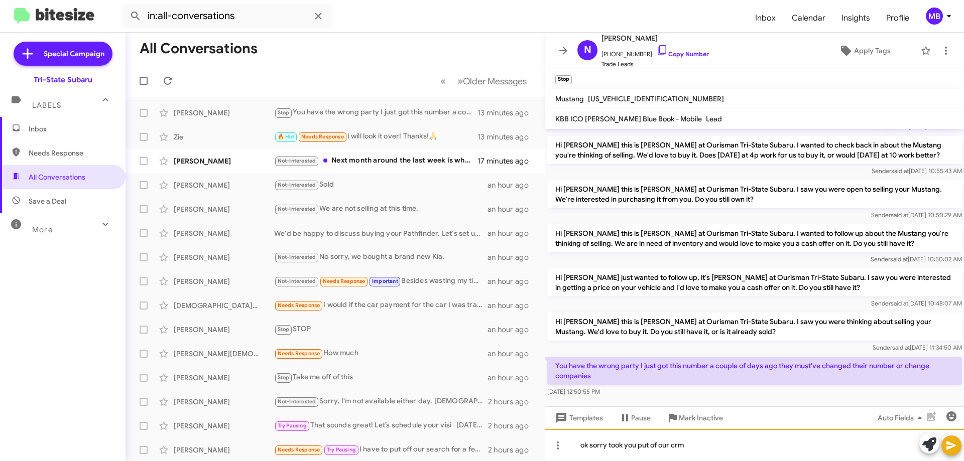
drag, startPoint x: 682, startPoint y: 447, endPoint x: 714, endPoint y: 448, distance: 31.2
click at [716, 458] on div "ok sorry took you put of our crm" at bounding box center [754, 445] width 419 height 32
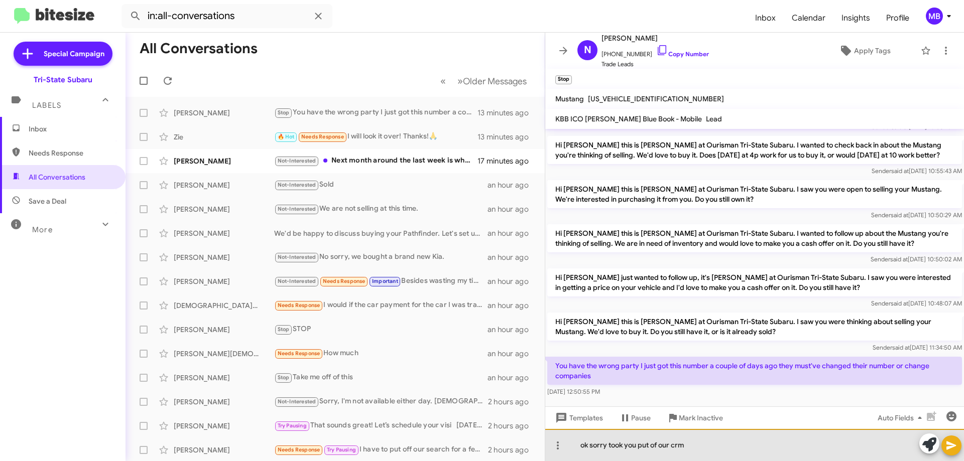
drag, startPoint x: 711, startPoint y: 444, endPoint x: 606, endPoint y: 451, distance: 105.2
click at [606, 451] on div "ok sorry took you put of our crm" at bounding box center [754, 445] width 419 height 32
drag, startPoint x: 626, startPoint y: 446, endPoint x: 589, endPoint y: 450, distance: 36.9
click at [589, 450] on div "ok sorry" at bounding box center [754, 445] width 419 height 32
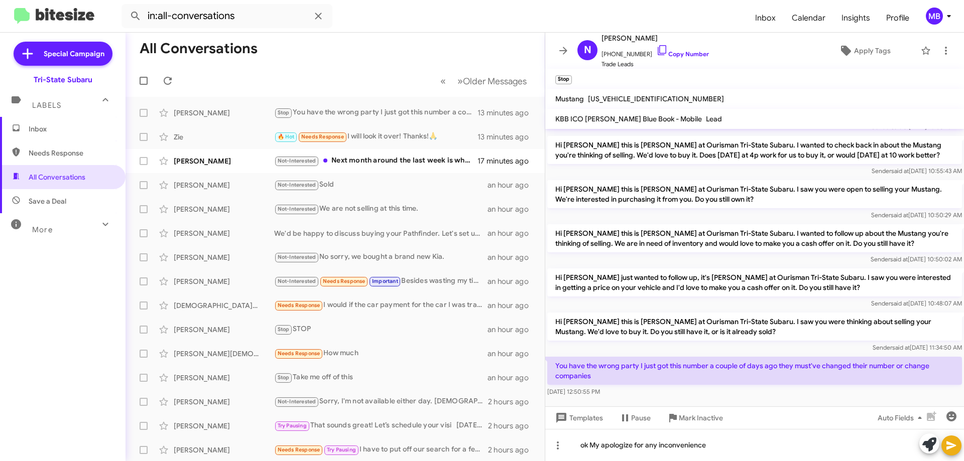
click at [953, 447] on icon at bounding box center [952, 446] width 10 height 9
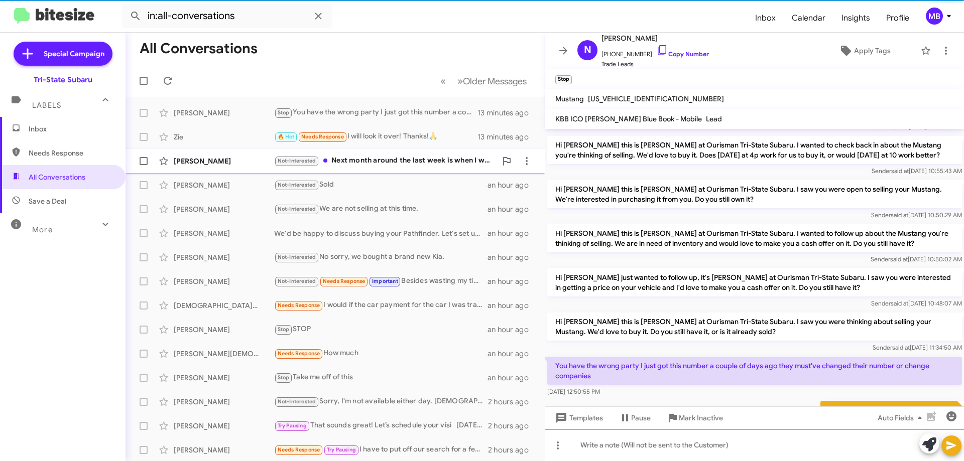
scroll to position [0, 0]
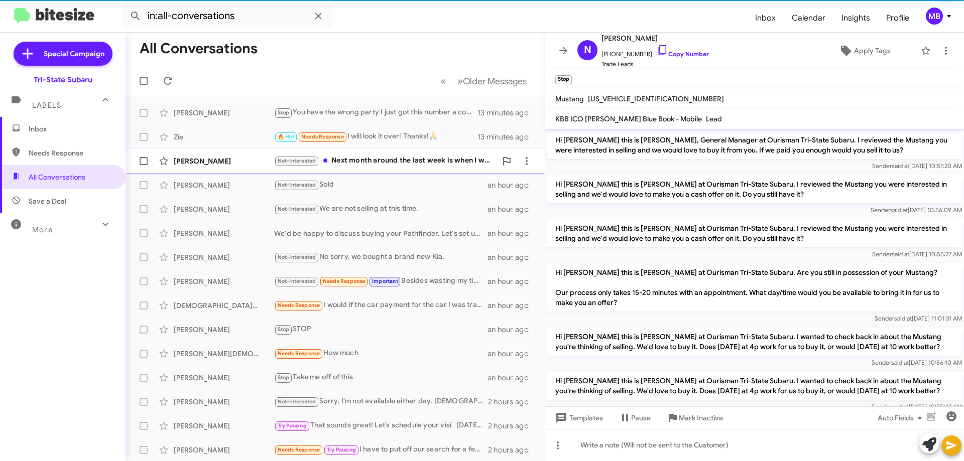
click at [405, 162] on div "Not-Interested Next month around the last week is when I will be selling to the…" at bounding box center [385, 161] width 222 height 12
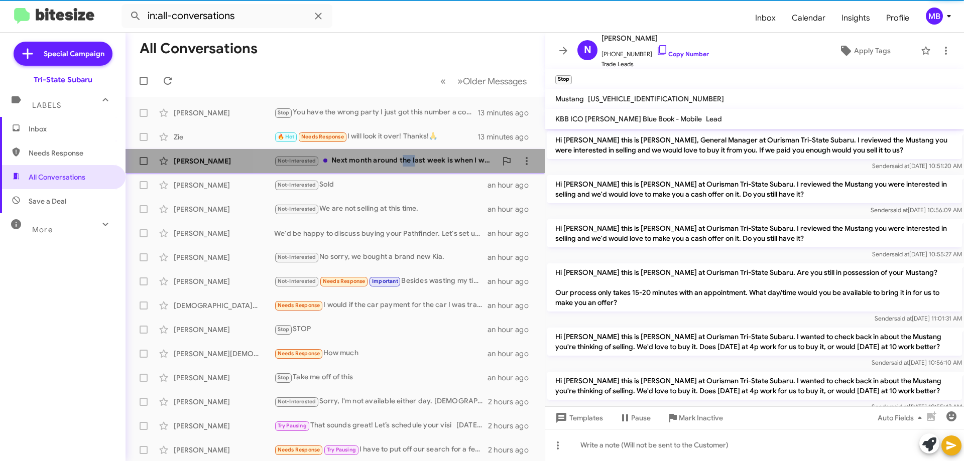
click at [405, 162] on div "Not-Interested Next month around the last week is when I will be selling to the…" at bounding box center [385, 161] width 222 height 12
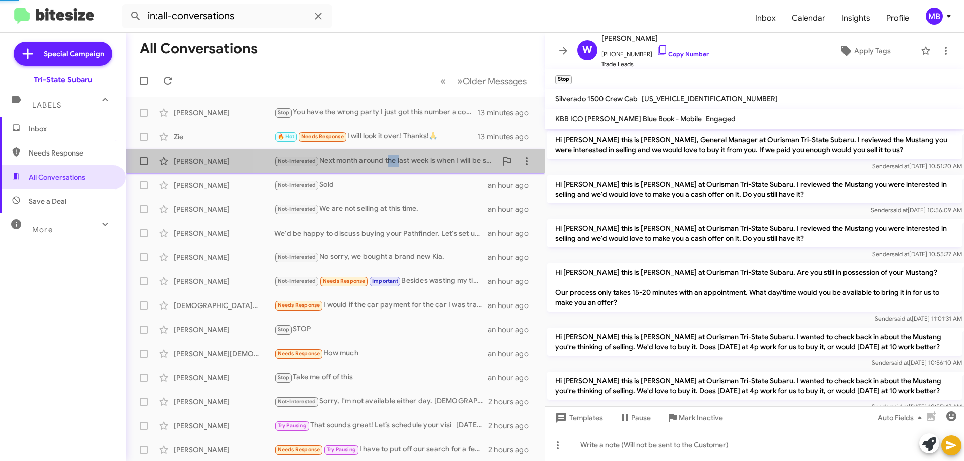
scroll to position [14, 0]
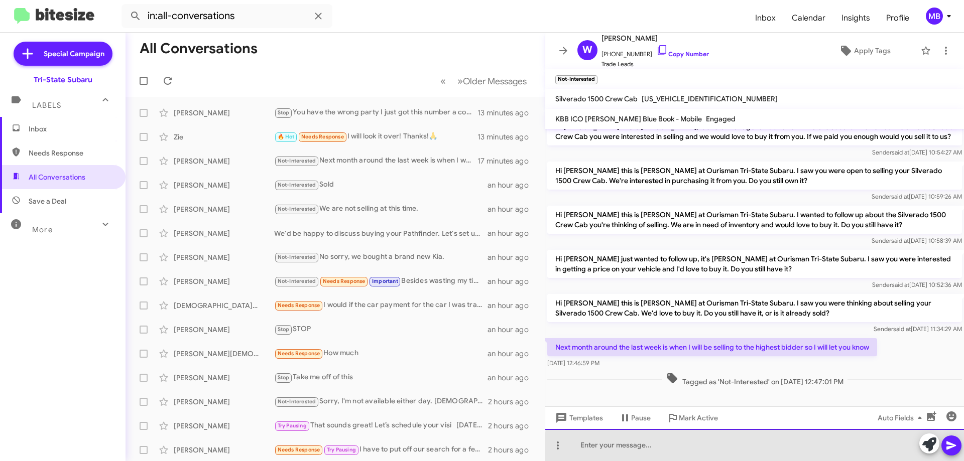
click at [776, 447] on div at bounding box center [754, 445] width 419 height 32
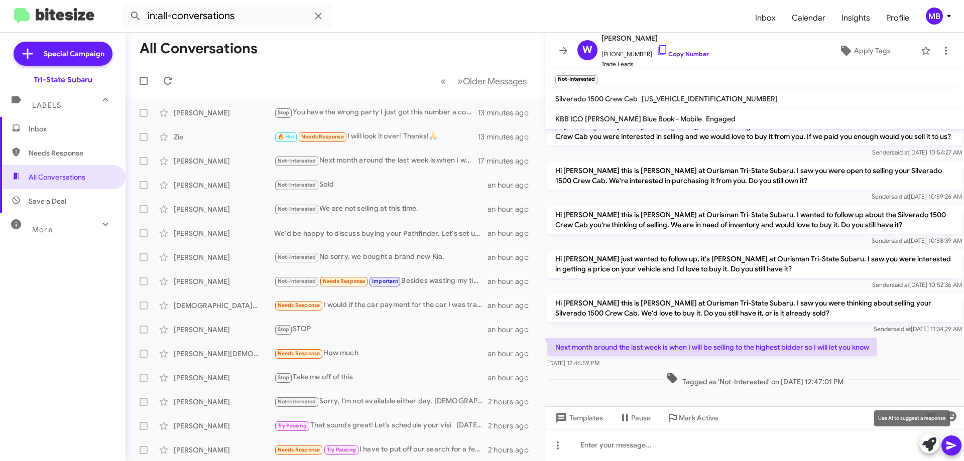
click at [926, 447] on icon at bounding box center [929, 445] width 14 height 14
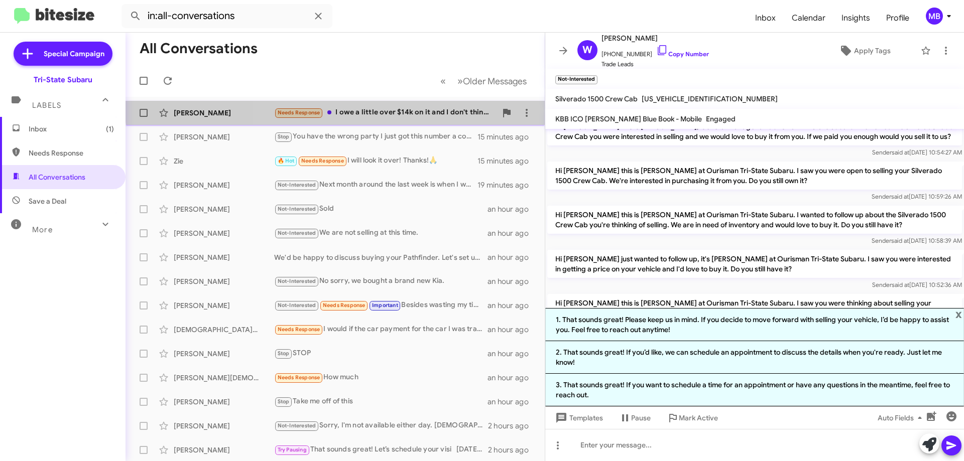
click at [443, 104] on div "[PERSON_NAME] Needs Response I owe a little over $14k on it and I don't think a…" at bounding box center [335, 113] width 403 height 20
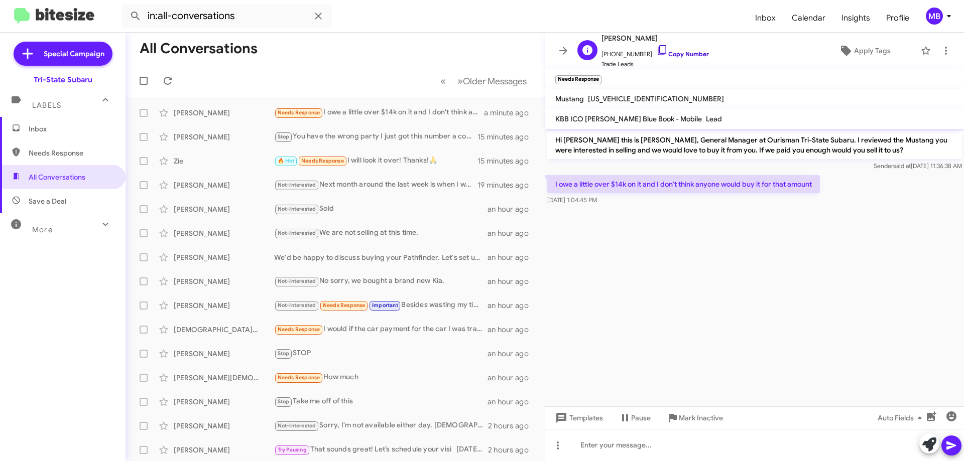
click at [679, 54] on link "Copy Number" at bounding box center [682, 54] width 53 height 8
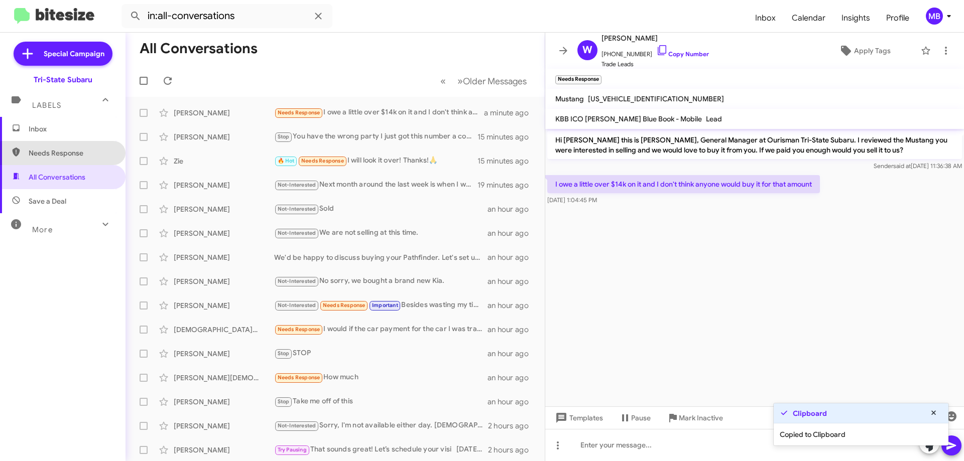
click at [79, 155] on span "Needs Response" at bounding box center [71, 153] width 85 height 10
type input "in:needs-response"
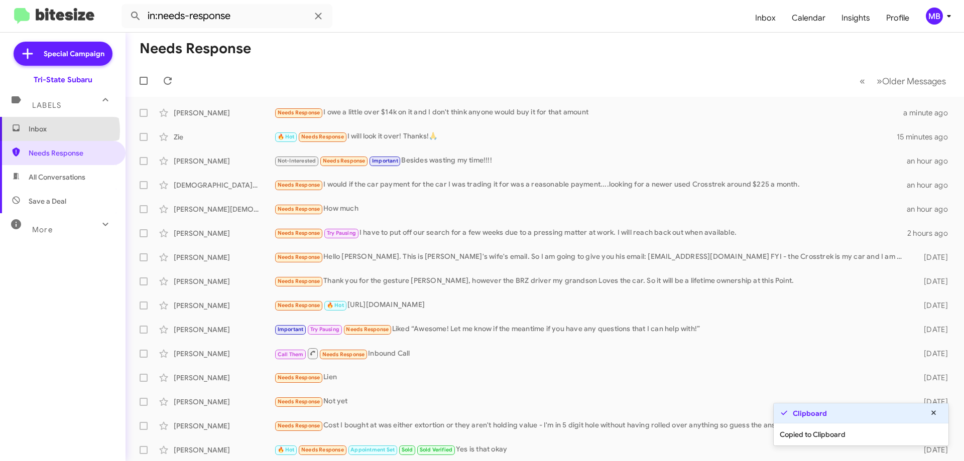
click at [59, 130] on span "Inbox" at bounding box center [71, 129] width 85 height 10
